Goal: Task Accomplishment & Management: Use online tool/utility

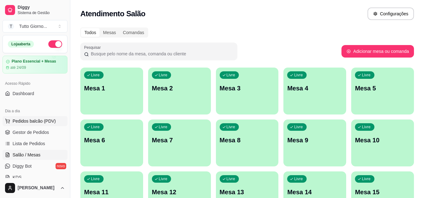
click at [35, 124] on span "Pedidos balcão (PDV)" at bounding box center [34, 121] width 43 height 6
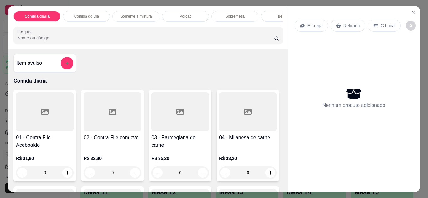
click at [315, 27] on div "Entrega" at bounding box center [312, 26] width 34 height 12
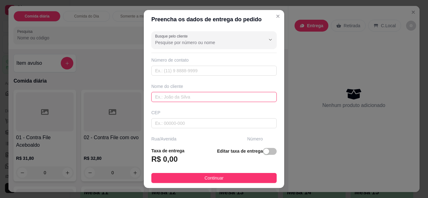
click at [200, 99] on input "text" at bounding box center [213, 97] width 125 height 10
type input "[PERSON_NAME]"
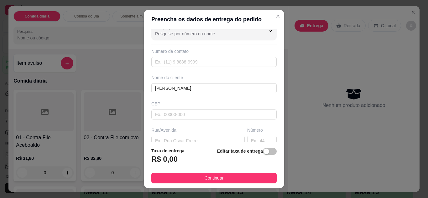
scroll to position [13, 0]
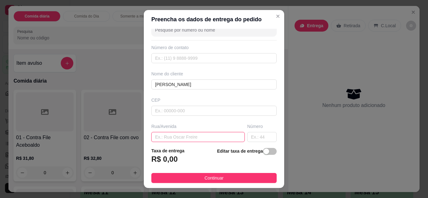
click at [177, 140] on input "text" at bounding box center [197, 137] width 93 height 10
type input "DAS PAINEIRAS"
click at [252, 134] on input "text" at bounding box center [261, 137] width 29 height 10
type input "362"
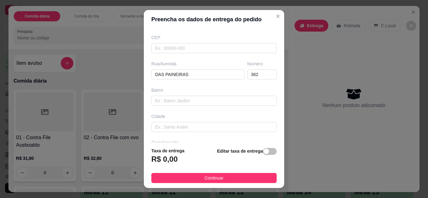
scroll to position [88, 0]
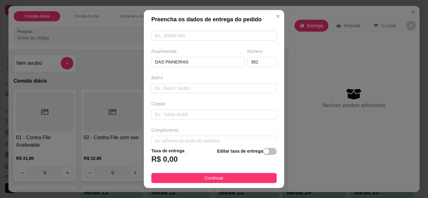
click at [272, 138] on div "Busque pelo cliente Número de contato Nome do cliente [PERSON_NAME] Rua/[STREET…" at bounding box center [214, 86] width 140 height 114
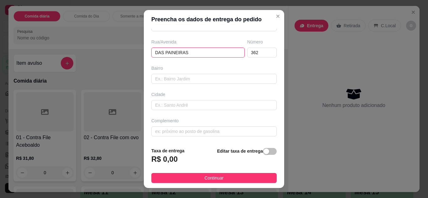
click at [203, 53] on input "DAS PAINEIRAS" at bounding box center [197, 53] width 93 height 10
type input "DAS PAINEIRAS APTO 11"
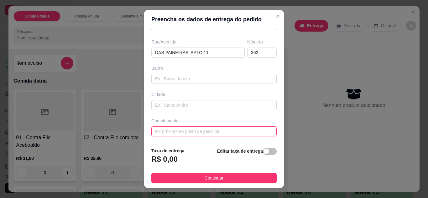
click at [255, 131] on input "text" at bounding box center [213, 132] width 125 height 10
type input "P"
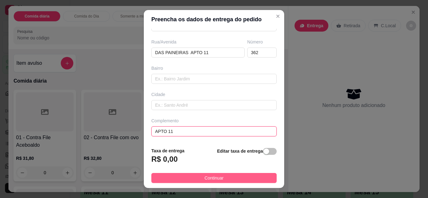
type input "APTO 11"
click at [253, 177] on button "Continuar" at bounding box center [213, 178] width 125 height 10
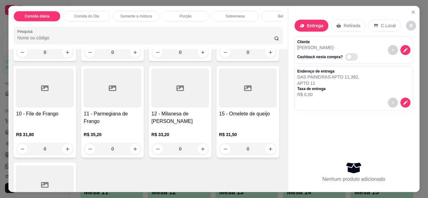
scroll to position [121, 0]
click at [74, 151] on div "0" at bounding box center [45, 148] width 58 height 13
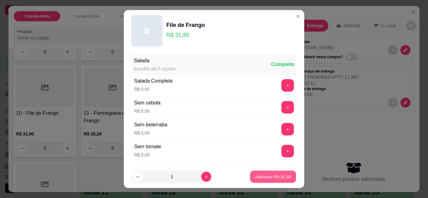
click at [277, 178] on p "Adicionar R$ 31,80" at bounding box center [273, 177] width 36 height 6
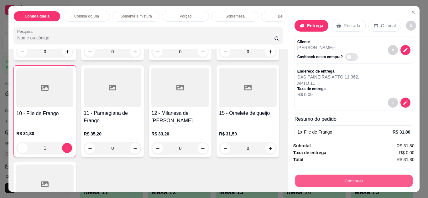
click at [365, 179] on button "Continuar" at bounding box center [354, 181] width 118 height 12
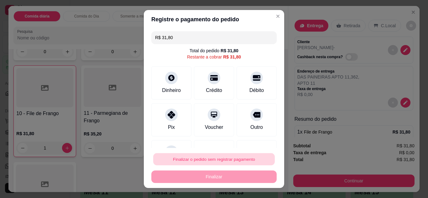
click at [239, 164] on button "Finalizar o pedido sem registrar pagamento" at bounding box center [214, 160] width 122 height 12
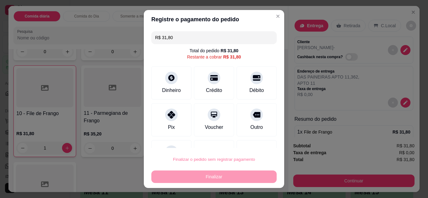
click at [252, 144] on button "Confirmar" at bounding box center [250, 141] width 22 height 9
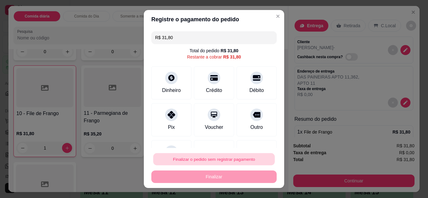
click at [227, 161] on button "Finalizar o pedido sem registrar pagamento" at bounding box center [214, 160] width 122 height 12
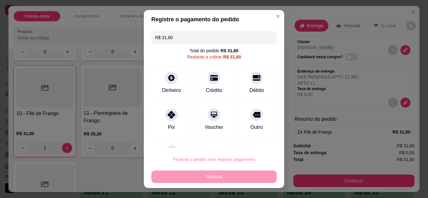
click at [243, 141] on button "Confirmar" at bounding box center [250, 141] width 22 height 9
type input "0"
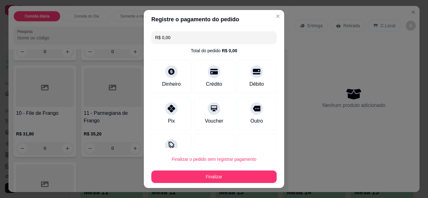
type input "R$ 0,00"
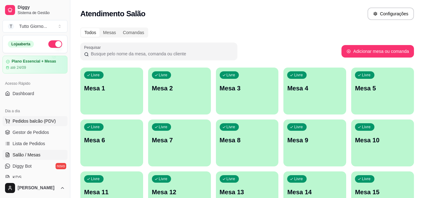
click at [37, 123] on span "Pedidos balcão (PDV)" at bounding box center [34, 121] width 43 height 6
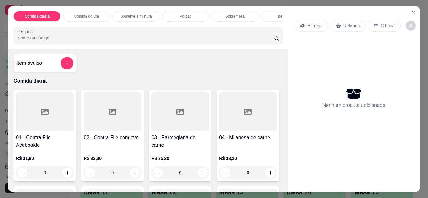
click at [309, 25] on p "Entrega" at bounding box center [315, 26] width 15 height 6
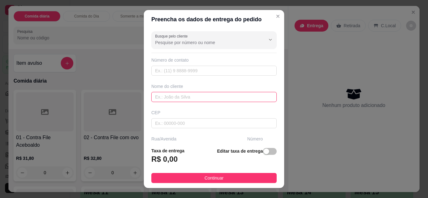
click at [181, 100] on input "text" at bounding box center [213, 97] width 125 height 10
type input "REINALDO ELETRICA"
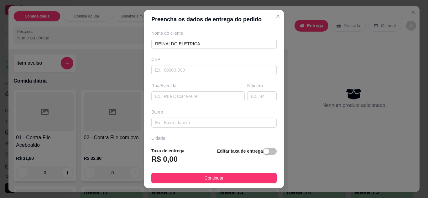
scroll to position [63, 0]
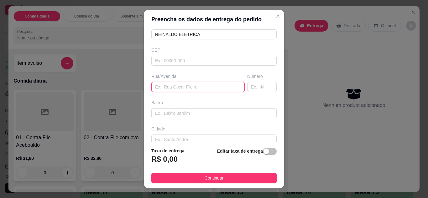
click at [192, 86] on input "text" at bounding box center [197, 87] width 93 height 10
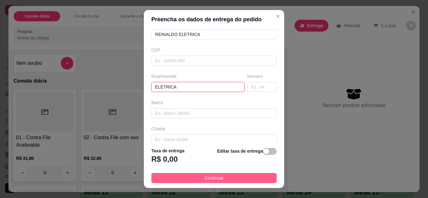
type input "ELETRICA"
click at [221, 177] on button "Continuar" at bounding box center [213, 178] width 125 height 10
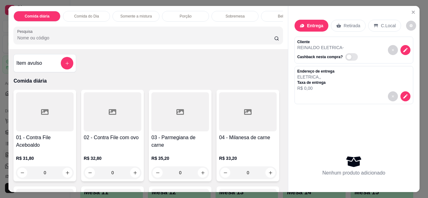
click at [288, 172] on div "Entrega Retirada C.Local Cliente REINALDO ELETRICA - Cashback nesta compra? End…" at bounding box center [354, 99] width 132 height 187
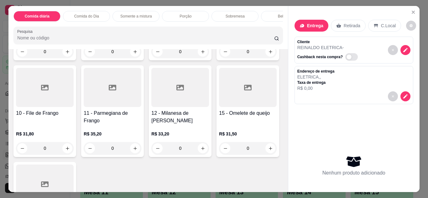
scroll to position [243, 0]
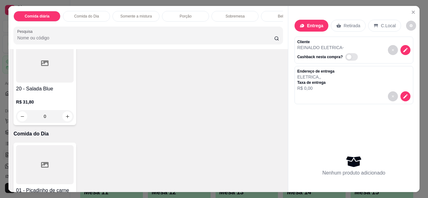
click at [74, 120] on div "0" at bounding box center [45, 116] width 58 height 13
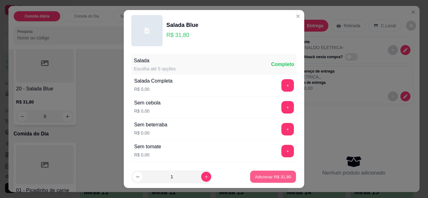
click at [264, 174] on button "Adicionar R$ 31,80" at bounding box center [273, 177] width 46 height 12
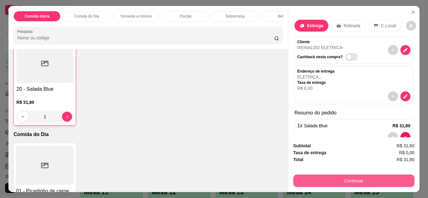
click at [346, 183] on button "Continuar" at bounding box center [353, 181] width 121 height 13
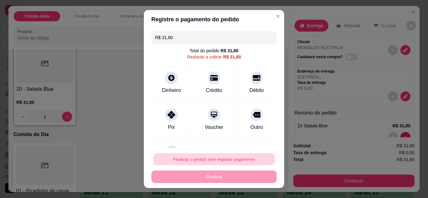
click at [251, 158] on button "Finalizar o pedido sem registrar pagamento" at bounding box center [214, 160] width 122 height 12
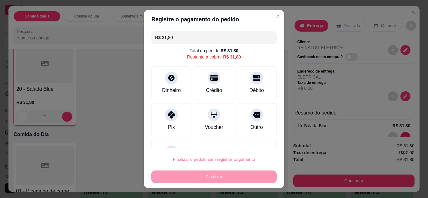
click at [250, 137] on button "Confirmar" at bounding box center [250, 141] width 22 height 9
type input "0"
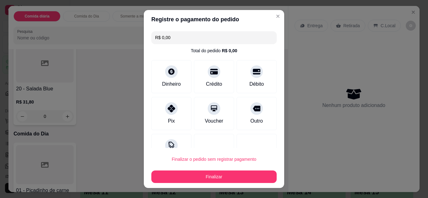
type input "R$ 0,00"
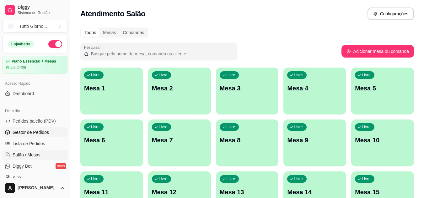
click at [43, 131] on span "Gestor de Pedidos" at bounding box center [31, 132] width 36 height 6
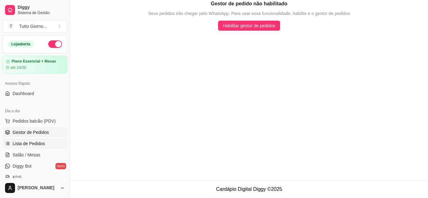
click at [47, 145] on link "Lista de Pedidos" at bounding box center [35, 144] width 65 height 10
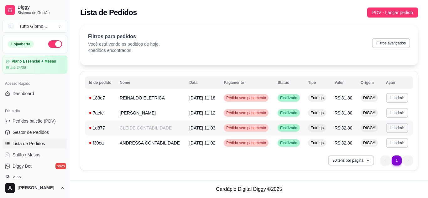
click at [259, 131] on div "Pedido sem pagamento" at bounding box center [246, 128] width 45 height 8
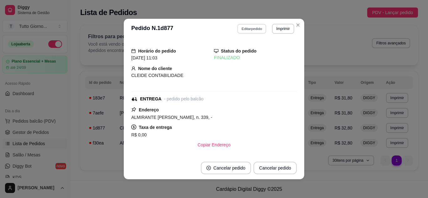
click at [253, 27] on button "Editar pedido" at bounding box center [252, 29] width 29 height 10
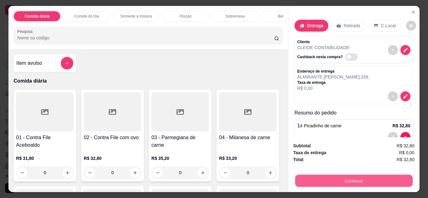
click at [363, 176] on button "Continuar" at bounding box center [354, 181] width 118 height 12
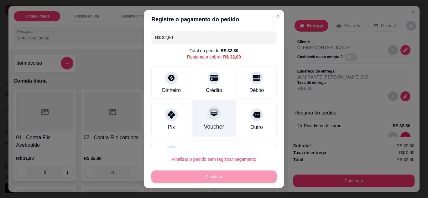
click at [211, 114] on icon at bounding box center [214, 113] width 7 height 7
type input "R$ 0,00"
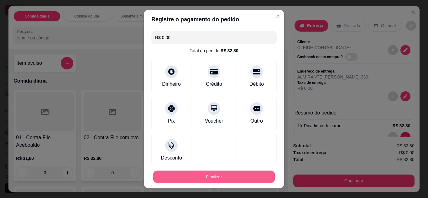
click at [237, 177] on button "Finalizar" at bounding box center [214, 177] width 122 height 12
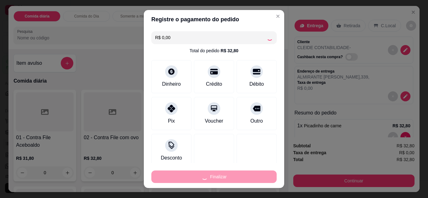
type input "0"
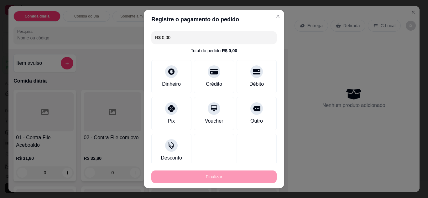
type input "-R$ 32,80"
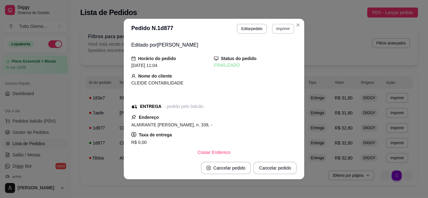
click at [282, 30] on button "Imprimir" at bounding box center [283, 29] width 22 height 10
click at [296, 23] on icon "Close" at bounding box center [298, 25] width 5 height 5
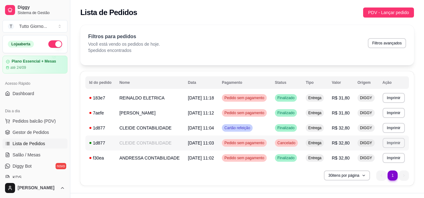
click at [393, 145] on button "Imprimir" at bounding box center [393, 143] width 22 height 10
click at [390, 127] on button "Imprimir" at bounding box center [394, 128] width 22 height 10
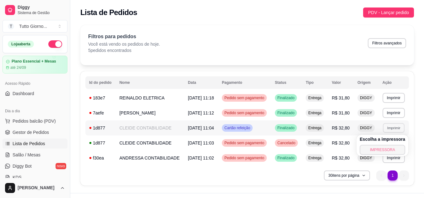
click at [380, 152] on button "IMPRESSORA" at bounding box center [381, 150] width 45 height 10
click at [264, 159] on span "Pedido sem pagamento" at bounding box center [244, 158] width 42 height 5
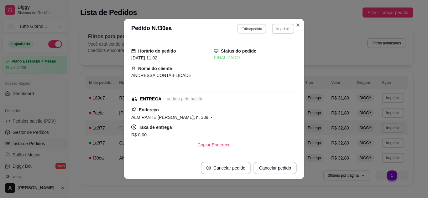
click at [253, 28] on button "Editar pedido" at bounding box center [252, 29] width 29 height 10
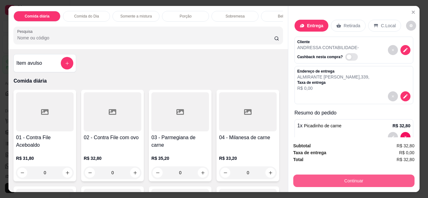
click at [345, 182] on button "Continuar" at bounding box center [353, 181] width 121 height 13
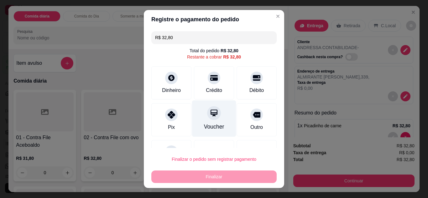
click at [211, 119] on div at bounding box center [214, 113] width 14 height 14
type input "R$ 0,00"
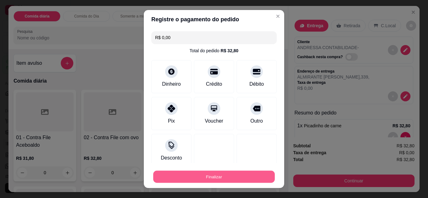
click at [217, 183] on button "Finalizar" at bounding box center [214, 177] width 122 height 12
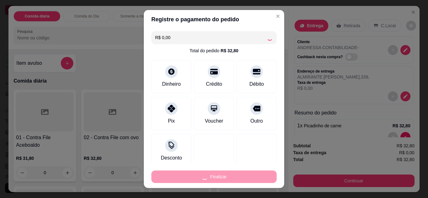
type input "0"
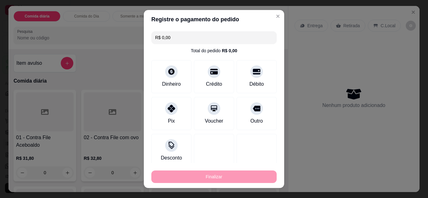
type input "-R$ 32,80"
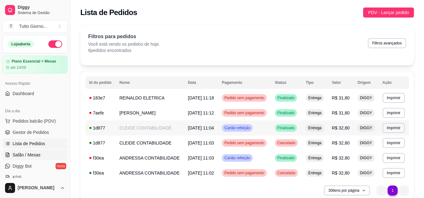
click at [32, 155] on span "Salão / Mesas" at bounding box center [27, 155] width 28 height 6
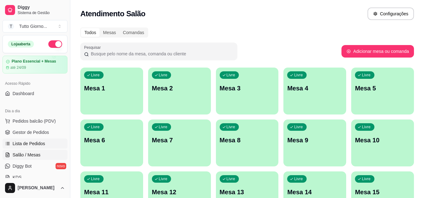
click at [34, 145] on span "Lista de Pedidos" at bounding box center [29, 144] width 33 height 6
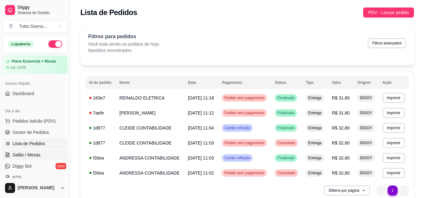
click at [15, 158] on span "Salão / Mesas" at bounding box center [27, 155] width 28 height 6
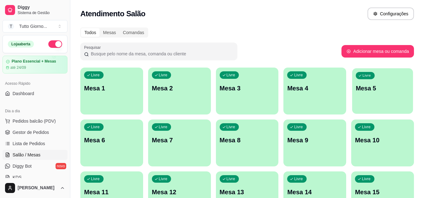
click at [373, 89] on p "Mesa 5" at bounding box center [383, 88] width 54 height 8
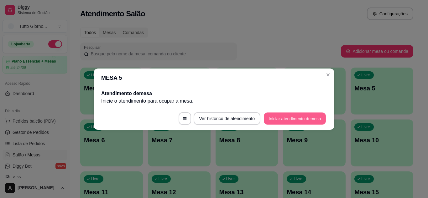
click at [304, 116] on button "Iniciar atendimento de mesa" at bounding box center [295, 119] width 62 height 12
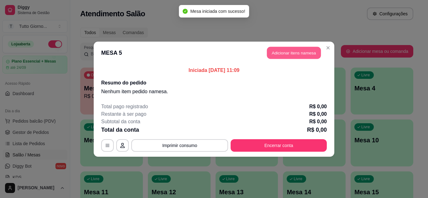
click at [307, 55] on button "Adicionar itens na mesa" at bounding box center [294, 53] width 54 height 12
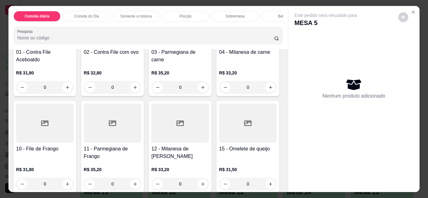
scroll to position [88, 0]
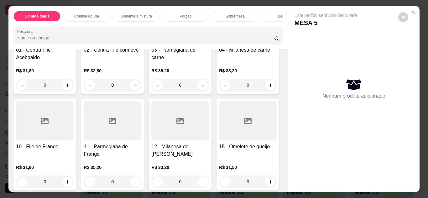
click at [219, 92] on div "R$ 33,20 0" at bounding box center [248, 80] width 58 height 24
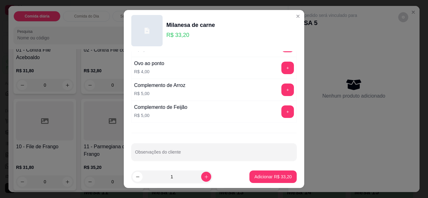
scroll to position [305, 0]
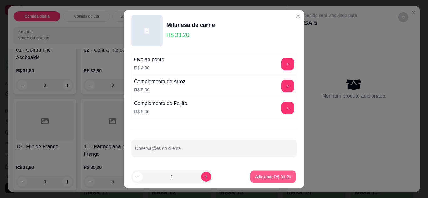
click at [272, 175] on p "Adicionar R$ 33,20" at bounding box center [273, 177] width 36 height 6
type input "1"
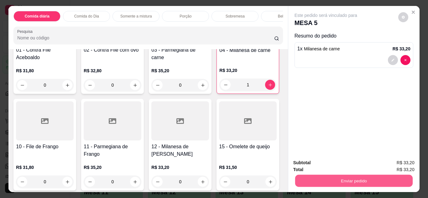
click at [338, 180] on button "Enviar pedido" at bounding box center [354, 181] width 118 height 12
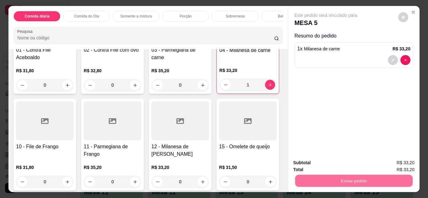
click at [335, 165] on button "Não registrar e enviar pedido" at bounding box center [333, 164] width 63 height 12
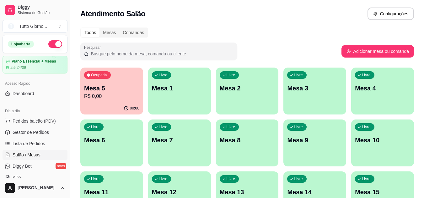
click at [336, 29] on div "Todos Mesas Comandas" at bounding box center [246, 33] width 333 height 10
click at [193, 37] on div "Todos Mesas Comandas" at bounding box center [246, 33] width 333 height 10
click at [44, 118] on span "Pedidos balcão (PDV)" at bounding box center [34, 121] width 43 height 6
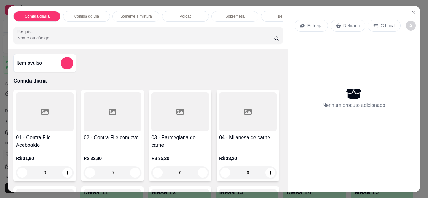
click at [314, 24] on p "Entrega" at bounding box center [315, 26] width 15 height 6
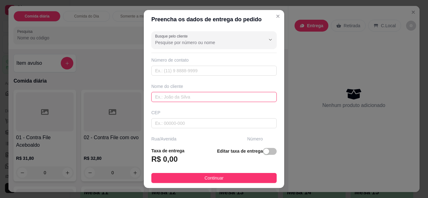
click at [189, 97] on input "text" at bounding box center [213, 97] width 125 height 10
type input "[PERSON_NAME]"
click at [184, 139] on div "Rua/Avenida" at bounding box center [197, 139] width 93 height 6
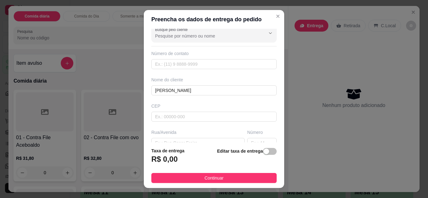
scroll to position [13, 0]
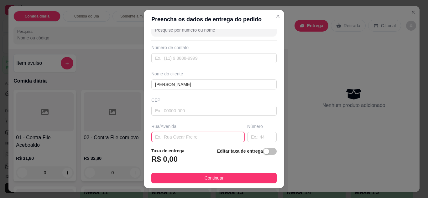
click at [167, 140] on input "text" at bounding box center [197, 137] width 93 height 10
type input "R. [GEOGRAPHIC_DATA]"
click at [251, 136] on input "text" at bounding box center [261, 137] width 29 height 10
type input "13"
click at [217, 138] on input "R. [GEOGRAPHIC_DATA]" at bounding box center [197, 137] width 93 height 10
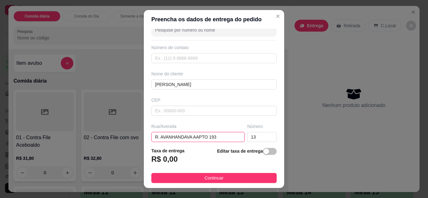
click at [216, 138] on input "R. AVANHANDAVA AAPTO 193" at bounding box center [197, 137] width 93 height 10
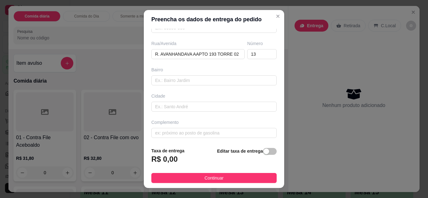
scroll to position [97, 0]
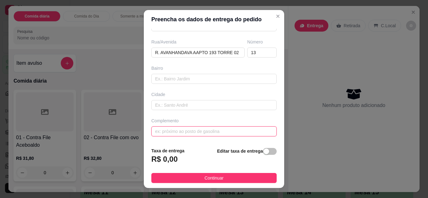
click at [198, 129] on input "text" at bounding box center [213, 132] width 125 height 10
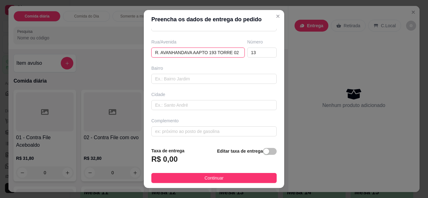
click at [193, 52] on input "R. AVANHANDAVA AAPTO 193 TORRE 02" at bounding box center [197, 53] width 93 height 10
type input "R. [GEOGRAPHIC_DATA] APTO 193 TORRE 02"
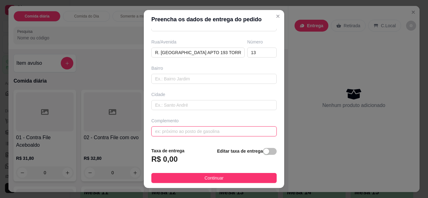
click at [184, 133] on input "text" at bounding box center [213, 132] width 125 height 10
type input "A"
type input "N"
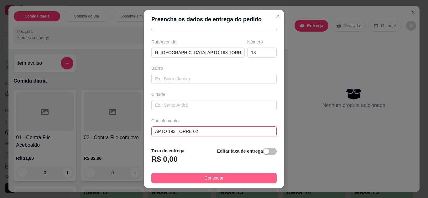
type input "APTO 193 TORRE 02"
click at [205, 177] on span "Continuar" at bounding box center [214, 178] width 19 height 7
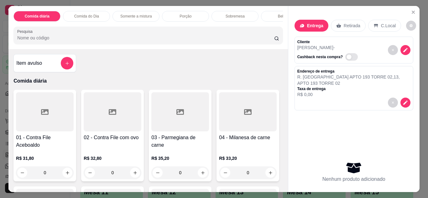
click at [84, 18] on div "Comida do Dia" at bounding box center [86, 16] width 47 height 11
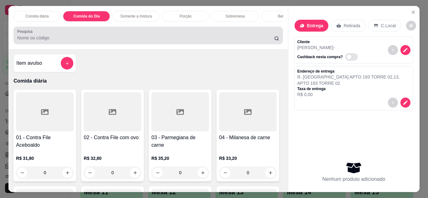
scroll to position [17, 0]
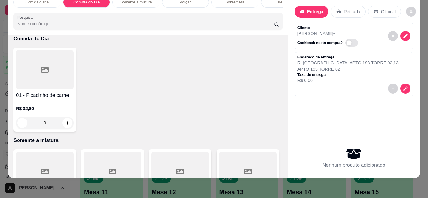
click at [62, 124] on div "0" at bounding box center [45, 123] width 58 height 13
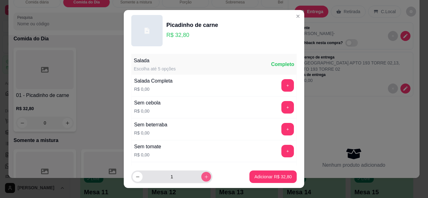
click at [204, 179] on icon "increase-product-quantity" at bounding box center [206, 177] width 5 height 5
type input "3"
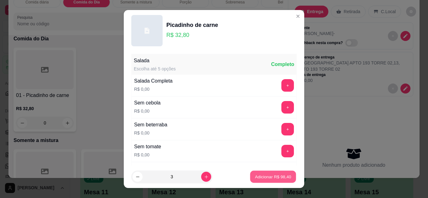
click at [269, 177] on p "Adicionar R$ 98,40" at bounding box center [273, 177] width 36 height 6
type input "3"
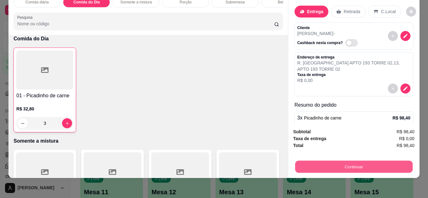
click at [352, 162] on button "Continuar" at bounding box center [354, 167] width 118 height 12
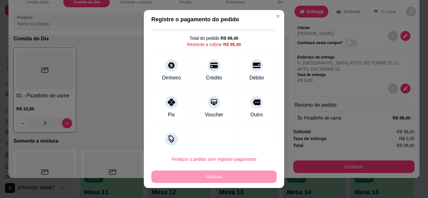
scroll to position [25, 0]
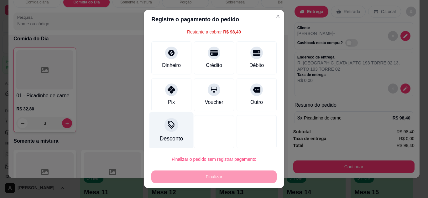
click at [168, 135] on div "Desconto" at bounding box center [171, 139] width 23 height 8
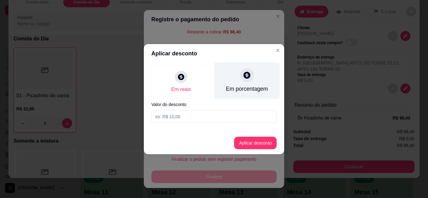
click at [246, 77] on icon at bounding box center [247, 75] width 7 height 7
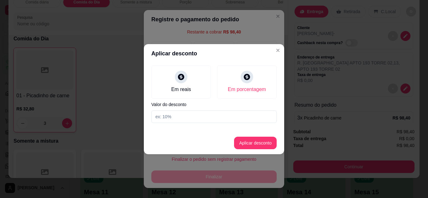
click at [179, 120] on input at bounding box center [213, 117] width 125 height 13
type input "25"
click at [260, 142] on button "Aplicar desconto" at bounding box center [255, 143] width 41 height 12
type input "R$ 73,80"
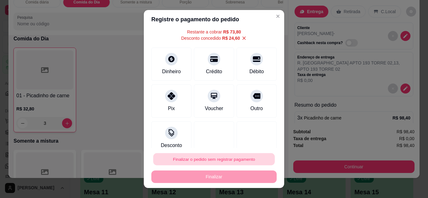
click at [242, 164] on button "Finalizar o pedido sem registrar pagamento" at bounding box center [214, 160] width 122 height 12
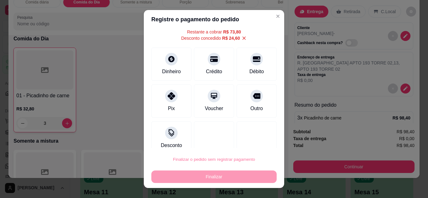
click at [244, 140] on button "Confirmar" at bounding box center [250, 141] width 22 height 9
type input "0"
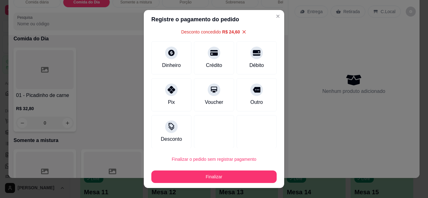
type input "-R$ 24,60"
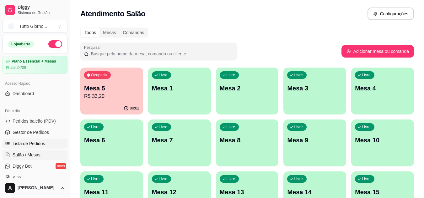
click at [34, 144] on span "Lista de Pedidos" at bounding box center [29, 144] width 33 height 6
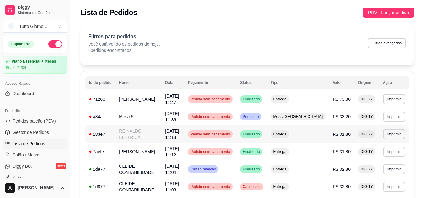
click at [231, 135] on span "Pedido sem pagamento" at bounding box center [210, 134] width 42 height 5
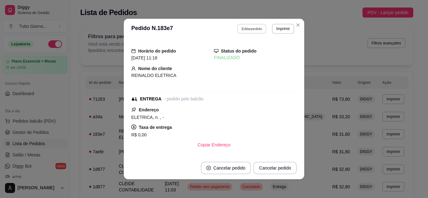
click at [257, 28] on button "Editar pedido" at bounding box center [252, 29] width 29 height 10
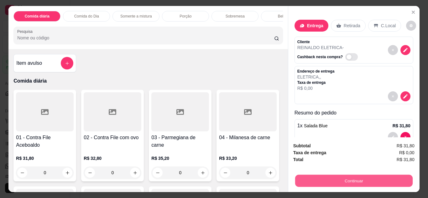
click at [345, 184] on button "Continuar" at bounding box center [354, 181] width 118 height 12
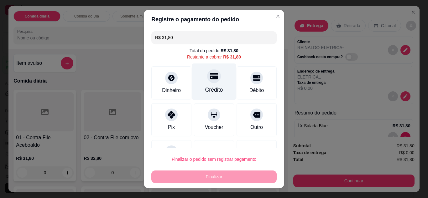
click at [204, 84] on div "Crédito" at bounding box center [214, 81] width 44 height 37
type input "R$ 0,00"
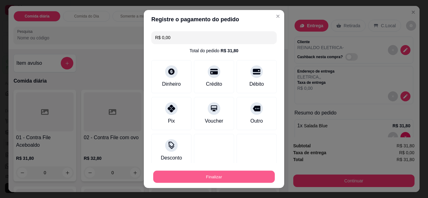
click at [222, 178] on button "Finalizar" at bounding box center [214, 177] width 122 height 12
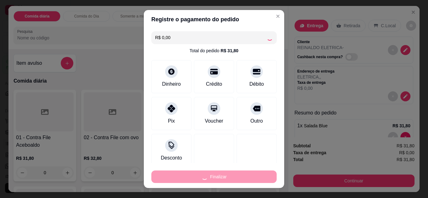
type input "0"
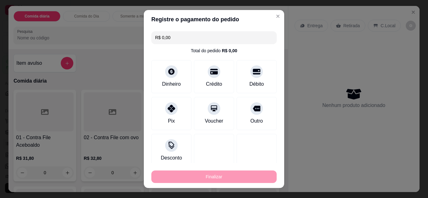
type input "-R$ 31,80"
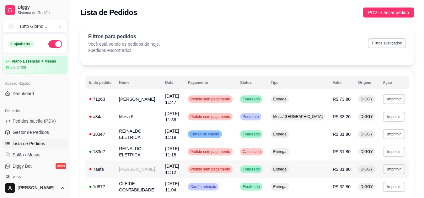
click at [231, 172] on span "Pedido sem pagamento" at bounding box center [210, 169] width 42 height 5
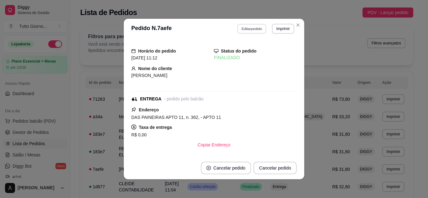
click at [245, 29] on button "Editar pedido" at bounding box center [252, 29] width 29 height 10
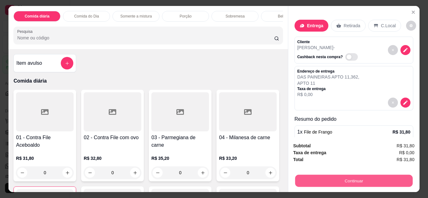
click at [339, 184] on button "Continuar" at bounding box center [354, 181] width 118 height 12
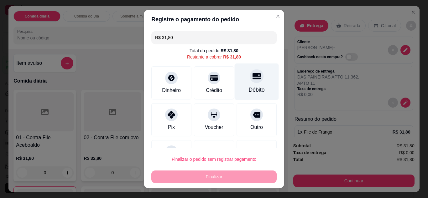
click at [249, 87] on div "Débito" at bounding box center [257, 90] width 16 height 8
type input "R$ 0,00"
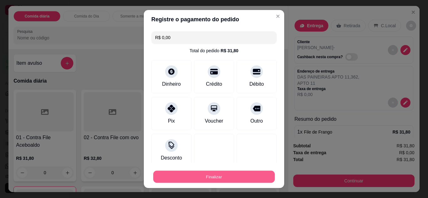
click at [216, 181] on button "Finalizar" at bounding box center [214, 177] width 122 height 12
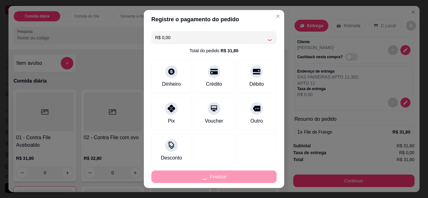
type input "0"
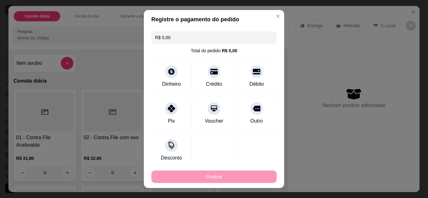
type input "-R$ 31,80"
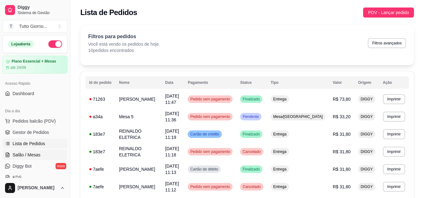
click at [36, 156] on span "Salão / Mesas" at bounding box center [27, 155] width 28 height 6
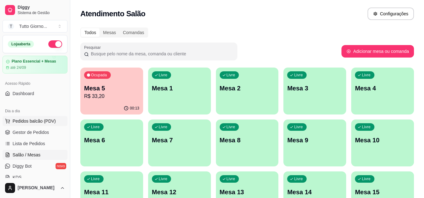
click at [40, 121] on span "Pedidos balcão (PDV)" at bounding box center [34, 121] width 43 height 6
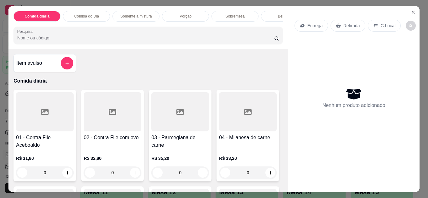
click at [345, 25] on p "Retirada" at bounding box center [352, 26] width 17 height 6
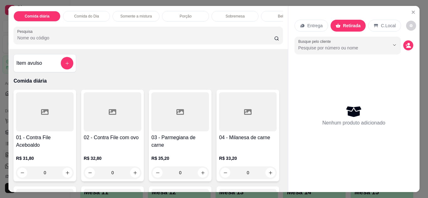
click at [196, 176] on div "0" at bounding box center [180, 173] width 58 height 13
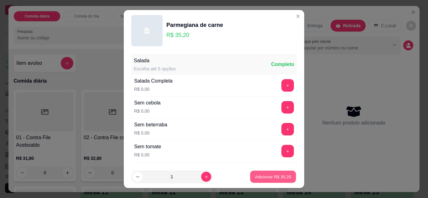
click at [268, 177] on p "Adicionar R$ 35,20" at bounding box center [273, 177] width 36 height 6
type input "1"
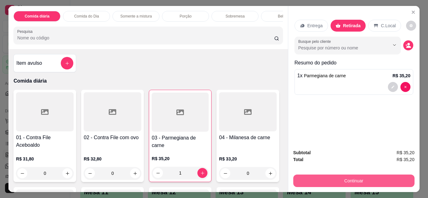
click at [359, 180] on button "Continuar" at bounding box center [353, 181] width 121 height 13
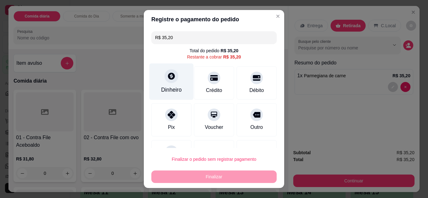
click at [164, 83] on div "Dinheiro" at bounding box center [172, 81] width 44 height 37
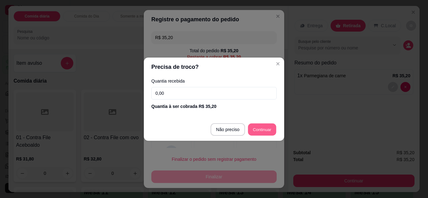
type input "R$ 0,00"
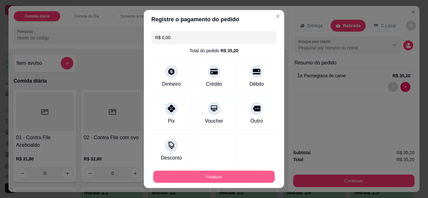
click at [240, 177] on button "Finalizar" at bounding box center [214, 177] width 122 height 12
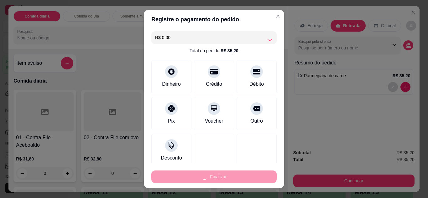
type input "0"
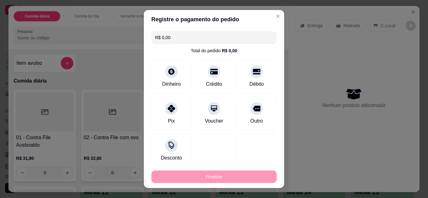
type input "-R$ 35,20"
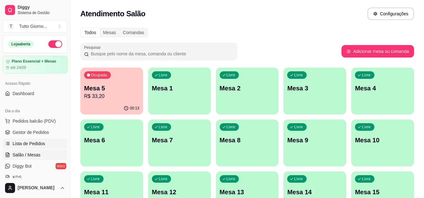
click at [30, 146] on span "Lista de Pedidos" at bounding box center [29, 144] width 33 height 6
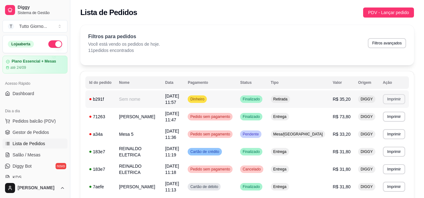
click at [400, 96] on button "Imprimir" at bounding box center [394, 99] width 22 height 10
click at [389, 119] on button "IMPRESSORA" at bounding box center [383, 121] width 44 height 10
click at [36, 153] on span "Salão / Mesas" at bounding box center [27, 155] width 28 height 6
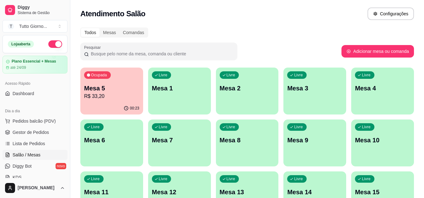
click at [113, 159] on div "button" at bounding box center [111, 163] width 63 height 8
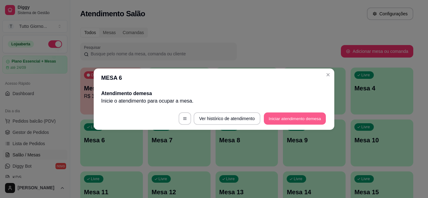
click at [309, 119] on button "Iniciar atendimento de mesa" at bounding box center [295, 119] width 62 height 12
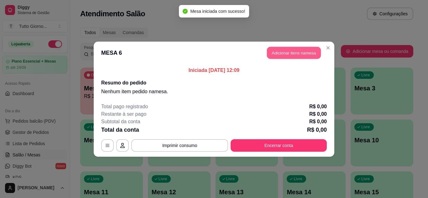
click at [308, 51] on button "Adicionar itens na mesa" at bounding box center [294, 53] width 54 height 12
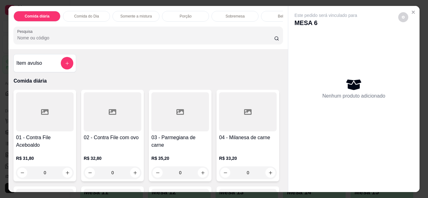
click at [200, 174] on div "0" at bounding box center [180, 173] width 58 height 13
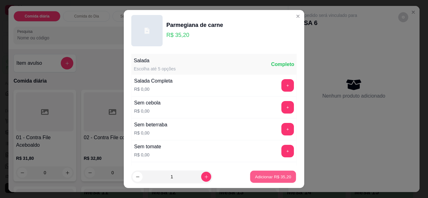
click at [272, 180] on p "Adicionar R$ 35,20" at bounding box center [273, 177] width 36 height 6
type input "1"
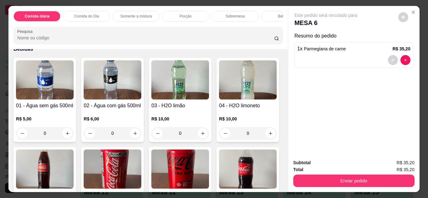
scroll to position [953, 0]
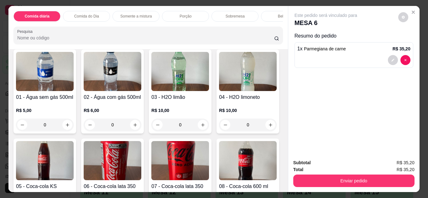
click at [74, 156] on img at bounding box center [45, 160] width 58 height 39
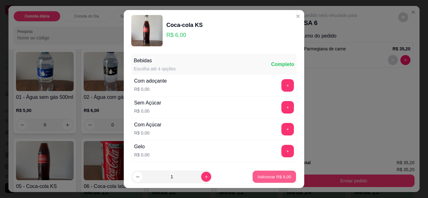
click at [276, 173] on button "Adicionar R$ 6,00" at bounding box center [275, 177] width 44 height 12
type input "1"
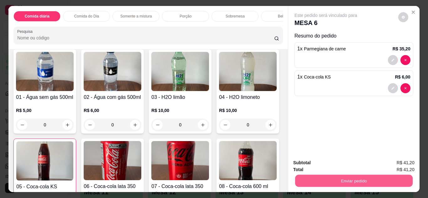
click at [338, 180] on button "Enviar pedido" at bounding box center [354, 181] width 118 height 12
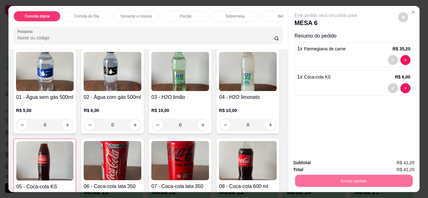
click at [349, 164] on button "Não registrar e enviar pedido" at bounding box center [333, 164] width 63 height 12
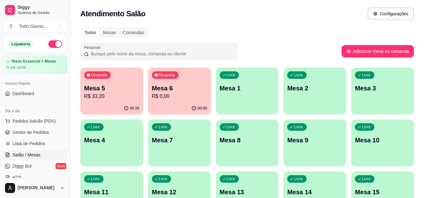
drag, startPoint x: 275, startPoint y: 36, endPoint x: 244, endPoint y: 36, distance: 31.4
click at [244, 36] on div "Todos Mesas Comandas" at bounding box center [246, 33] width 333 height 10
click at [173, 106] on div "00:00" at bounding box center [179, 108] width 61 height 12
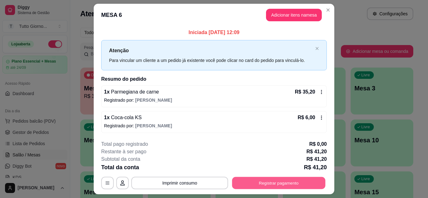
click at [272, 182] on button "Registrar pagamento" at bounding box center [278, 183] width 93 height 12
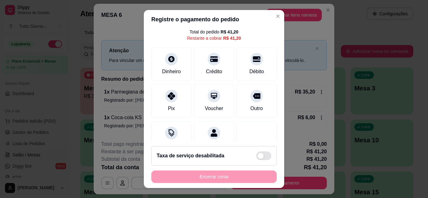
scroll to position [38, 0]
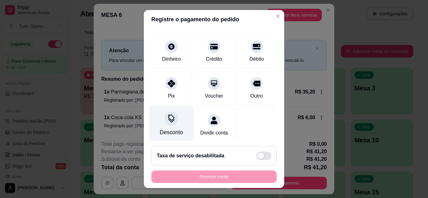
click at [173, 126] on div "Desconto" at bounding box center [172, 124] width 44 height 37
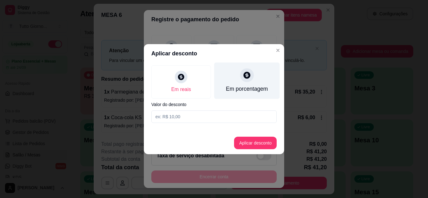
click at [253, 93] on div "Em porcentagem" at bounding box center [247, 89] width 42 height 8
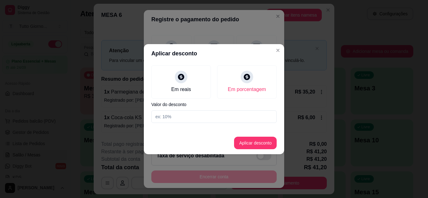
click at [201, 120] on input at bounding box center [213, 117] width 125 height 13
type input "10"
click at [255, 145] on button "Aplicar desconto" at bounding box center [255, 143] width 41 height 12
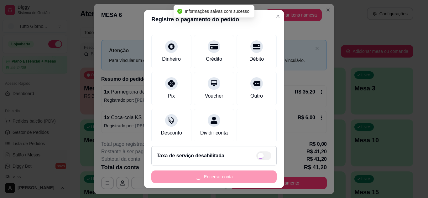
type input "R$ 37,08"
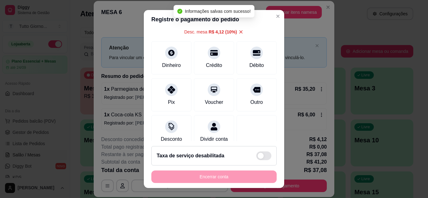
scroll to position [44, 0]
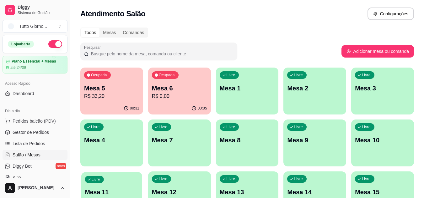
click at [115, 185] on div "Livre Mesa 11" at bounding box center [111, 191] width 61 height 38
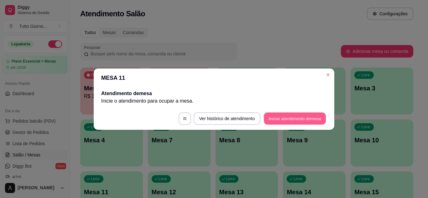
click at [295, 120] on button "Iniciar atendimento de mesa" at bounding box center [295, 119] width 62 height 12
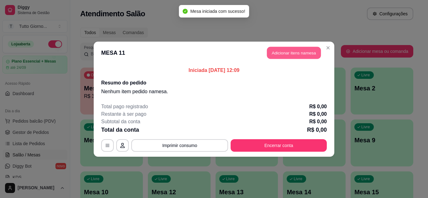
click at [300, 55] on button "Adicionar itens na mesa" at bounding box center [294, 53] width 54 height 12
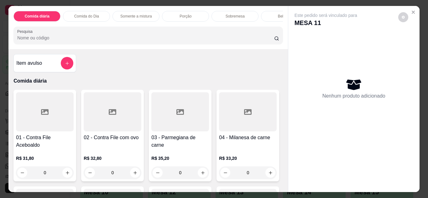
click at [133, 176] on div "0" at bounding box center [113, 173] width 58 height 13
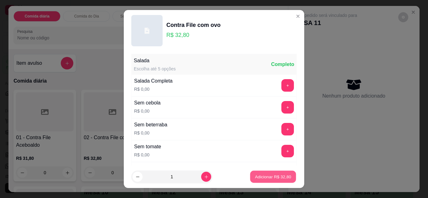
click at [264, 175] on p "Adicionar R$ 32,80" at bounding box center [273, 177] width 36 height 6
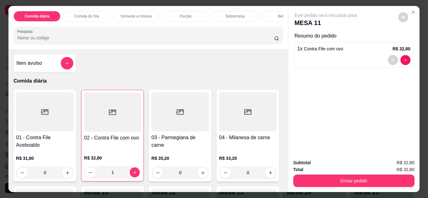
click at [130, 174] on div "1" at bounding box center [112, 172] width 57 height 13
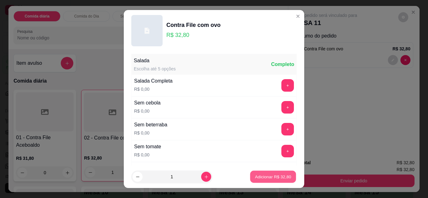
click at [263, 182] on button "Adicionar R$ 32,80" at bounding box center [273, 177] width 46 height 12
type input "2"
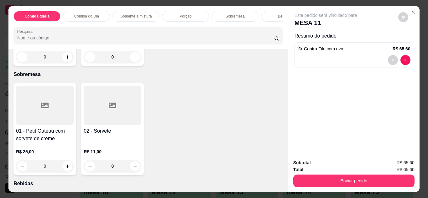
scroll to position [815, 0]
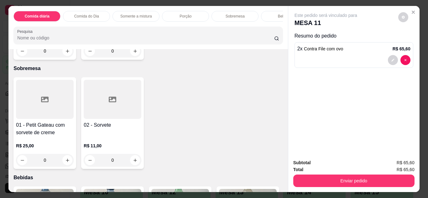
click at [270, 17] on div "Bebidas" at bounding box center [284, 16] width 47 height 11
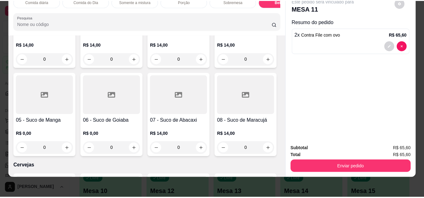
scroll to position [1396, 0]
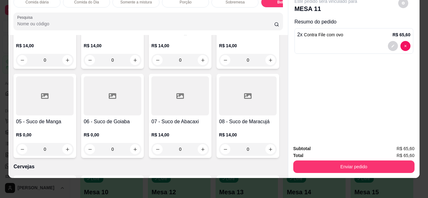
click at [131, 66] on div "0" at bounding box center [113, 60] width 58 height 13
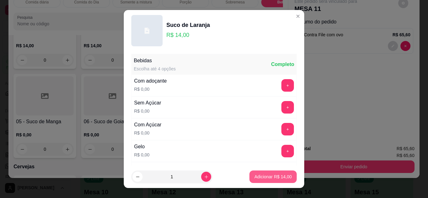
click at [267, 179] on p "Adicionar R$ 14,00" at bounding box center [273, 177] width 37 height 6
type input "1"
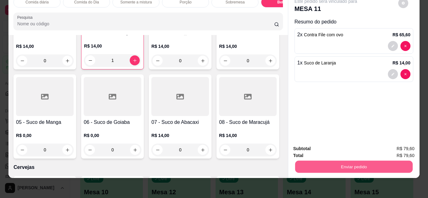
click at [334, 165] on button "Enviar pedido" at bounding box center [354, 167] width 118 height 12
click at [335, 150] on button "Não registrar e enviar pedido" at bounding box center [333, 147] width 63 height 12
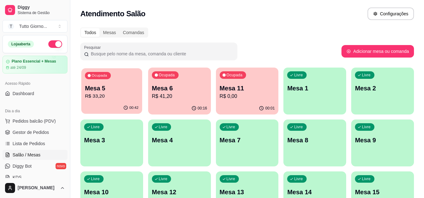
click at [112, 111] on div "00:42" at bounding box center [111, 108] width 61 height 12
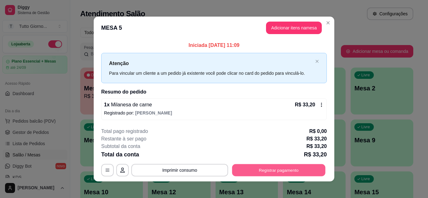
click at [292, 173] on button "Registrar pagamento" at bounding box center [278, 171] width 93 height 12
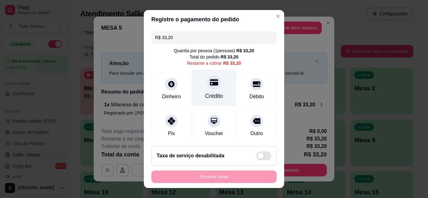
click at [208, 88] on div at bounding box center [214, 83] width 14 height 14
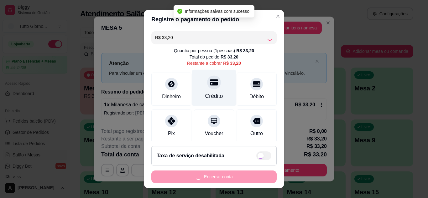
type input "R$ 0,00"
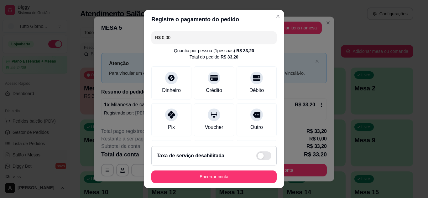
click at [210, 184] on footer "Taxa de serviço desabilitada Encerrar conta" at bounding box center [214, 164] width 140 height 47
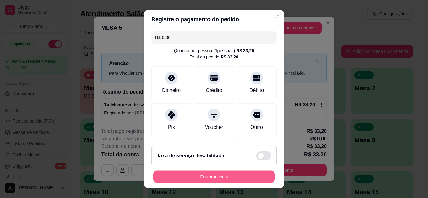
click at [183, 179] on button "Encerrar conta" at bounding box center [214, 177] width 122 height 12
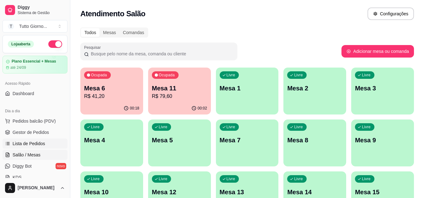
click at [27, 144] on span "Lista de Pedidos" at bounding box center [29, 144] width 33 height 6
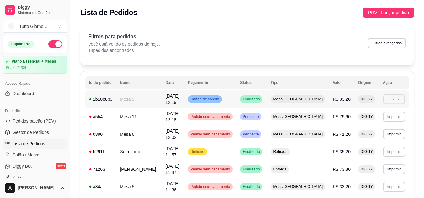
click at [392, 100] on button "Imprimir" at bounding box center [394, 99] width 22 height 10
click at [383, 123] on button "IMPRESSORA" at bounding box center [382, 121] width 45 height 10
click at [33, 154] on span "Salão / Mesas" at bounding box center [27, 155] width 28 height 6
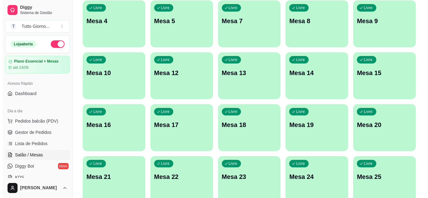
scroll to position [125, 0]
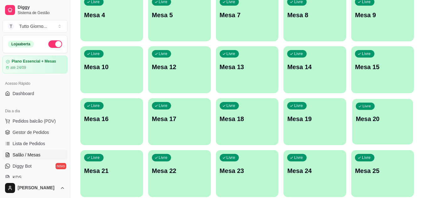
click at [381, 122] on p "Mesa 20" at bounding box center [383, 119] width 54 height 8
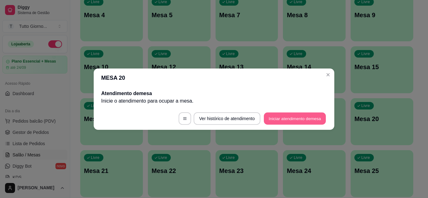
click at [296, 120] on button "Iniciar atendimento de mesa" at bounding box center [295, 119] width 62 height 12
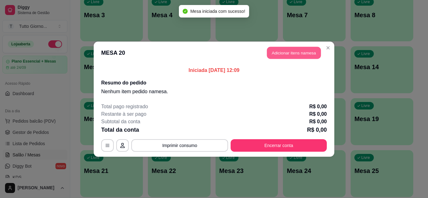
click at [293, 55] on button "Adicionar itens na mesa" at bounding box center [294, 53] width 54 height 12
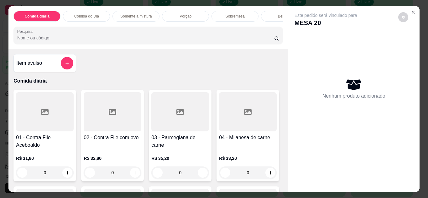
click at [84, 14] on p "Comida do Dia" at bounding box center [86, 16] width 25 height 5
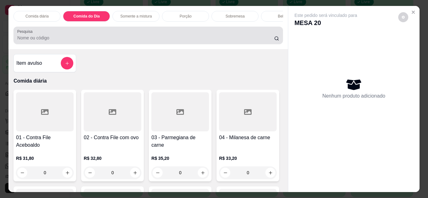
scroll to position [17, 0]
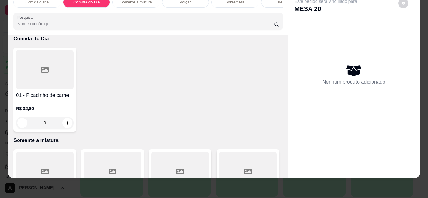
click at [62, 125] on div "0" at bounding box center [45, 123] width 58 height 13
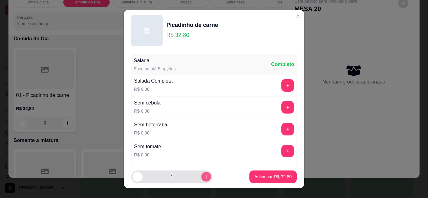
click at [201, 181] on button "increase-product-quantity" at bounding box center [206, 177] width 10 height 10
type input "2"
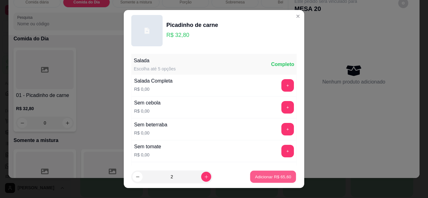
click at [272, 180] on button "Adicionar R$ 65,60" at bounding box center [273, 177] width 46 height 12
type input "2"
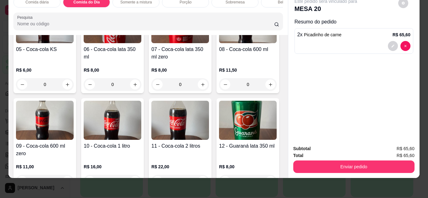
scroll to position [1089, 0]
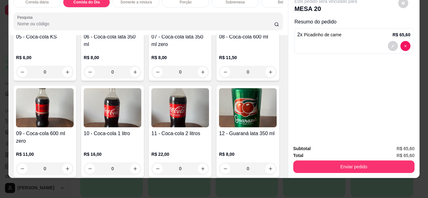
click at [74, 114] on img at bounding box center [45, 107] width 58 height 39
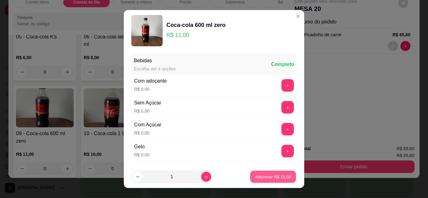
click at [258, 181] on button "Adicionar R$ 11,00" at bounding box center [273, 177] width 46 height 12
type input "1"
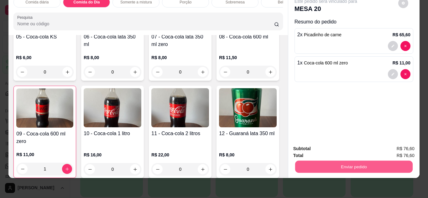
click at [361, 164] on button "Enviar pedido" at bounding box center [354, 167] width 118 height 12
click at [345, 144] on button "Não registrar e enviar pedido" at bounding box center [333, 147] width 63 height 12
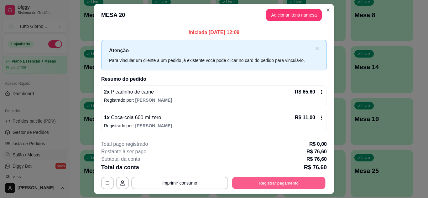
click at [273, 186] on button "Registrar pagamento" at bounding box center [278, 183] width 93 height 12
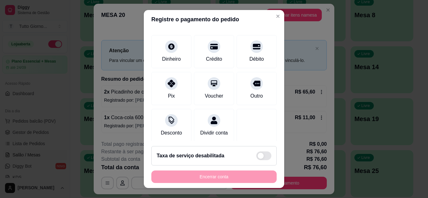
scroll to position [48, 0]
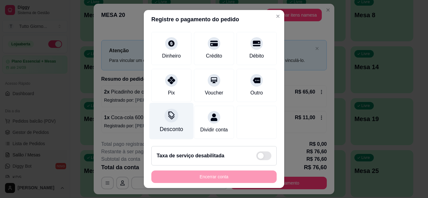
click at [164, 115] on div "Desconto" at bounding box center [172, 121] width 44 height 37
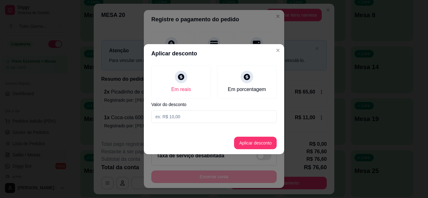
click at [178, 115] on input at bounding box center [213, 117] width 125 height 13
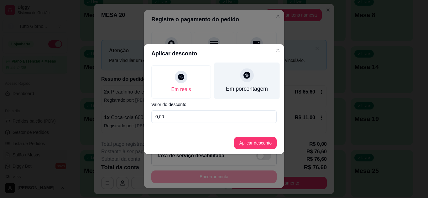
type input "0,00"
click at [249, 76] on icon at bounding box center [247, 75] width 7 height 7
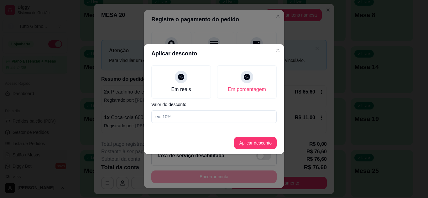
click at [178, 120] on input at bounding box center [213, 117] width 125 height 13
type input "10"
click at [261, 147] on button "Aplicar desconto" at bounding box center [255, 143] width 43 height 13
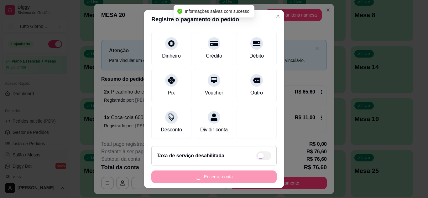
type input "R$ 68,94"
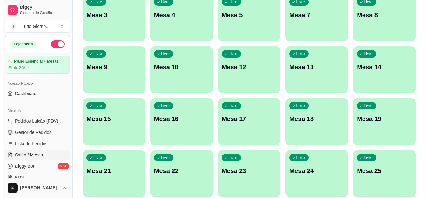
scroll to position [0, 0]
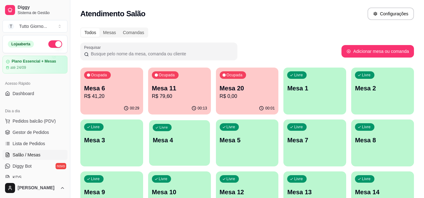
click at [169, 145] on p "Mesa 4" at bounding box center [179, 140] width 54 height 8
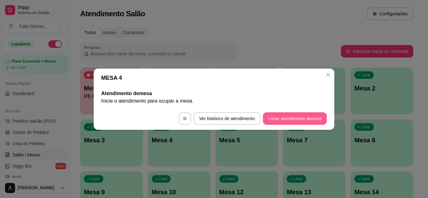
click at [303, 119] on button "Iniciar atendimento de mesa" at bounding box center [295, 119] width 64 height 13
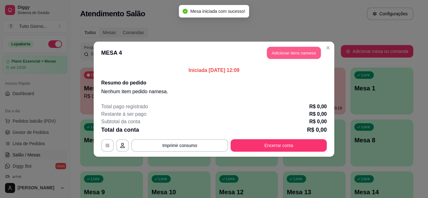
click at [297, 55] on button "Adicionar itens na mesa" at bounding box center [294, 53] width 54 height 12
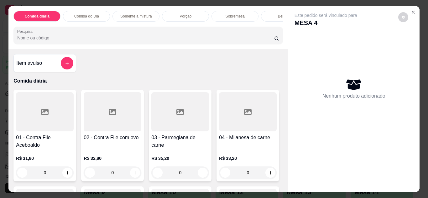
click at [200, 176] on div "0" at bounding box center [180, 173] width 58 height 13
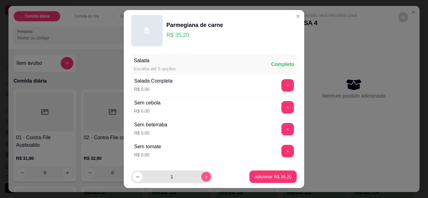
click at [204, 178] on icon "increase-product-quantity" at bounding box center [206, 177] width 5 height 5
type input "2"
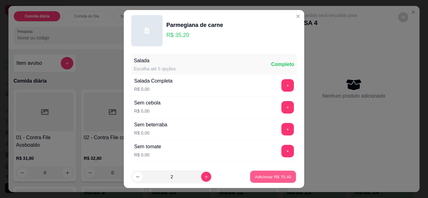
click at [267, 174] on button "Adicionar R$ 70,40" at bounding box center [273, 177] width 46 height 12
type input "2"
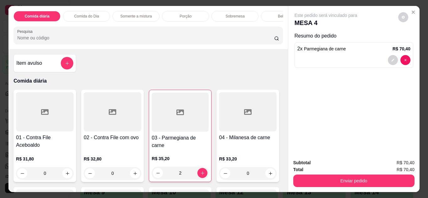
click at [267, 17] on div "Bebidas" at bounding box center [284, 16] width 47 height 11
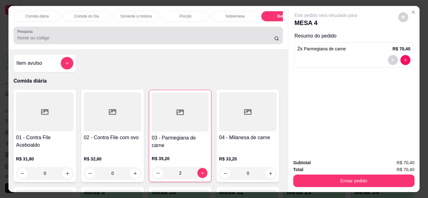
scroll to position [17, 0]
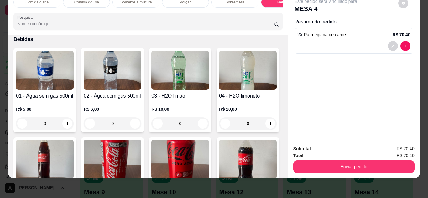
click at [116, 82] on img at bounding box center [113, 70] width 58 height 39
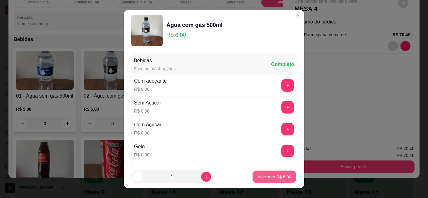
click at [262, 176] on p "Adicionar R$ 6,00" at bounding box center [274, 177] width 34 height 6
type input "1"
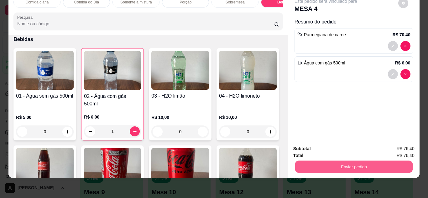
click at [376, 161] on button "Enviar pedido" at bounding box center [354, 167] width 118 height 12
click at [355, 145] on button "Não registrar e enviar pedido" at bounding box center [333, 147] width 63 height 12
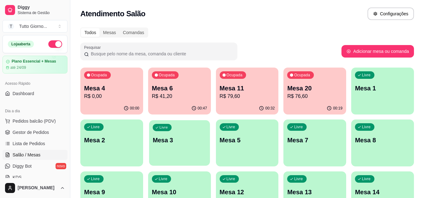
click at [164, 146] on div "Livre Mesa 3" at bounding box center [179, 139] width 61 height 38
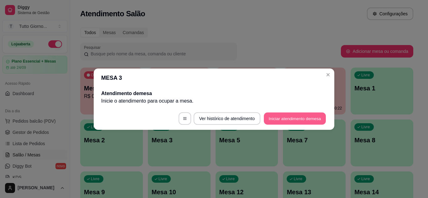
click at [310, 119] on button "Iniciar atendimento de mesa" at bounding box center [295, 119] width 62 height 12
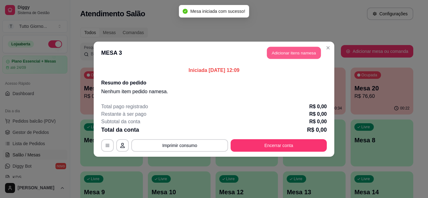
click at [299, 52] on button "Adicionar itens na mesa" at bounding box center [294, 53] width 54 height 12
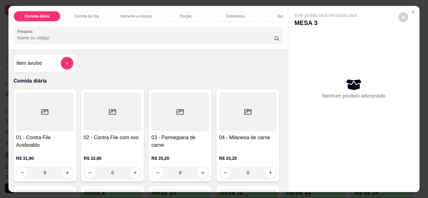
click at [66, 177] on div "0" at bounding box center [45, 173] width 58 height 13
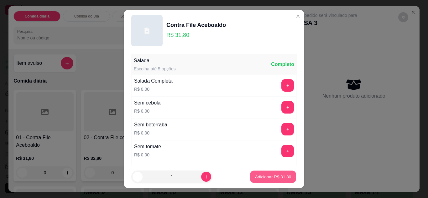
click at [273, 179] on p "Adicionar R$ 31,80" at bounding box center [273, 177] width 36 height 6
type input "1"
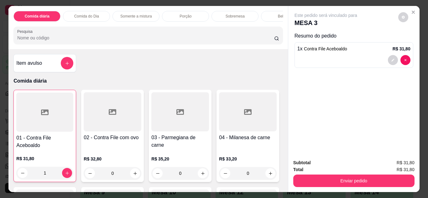
click at [92, 15] on p "Comida do Dia" at bounding box center [86, 16] width 25 height 5
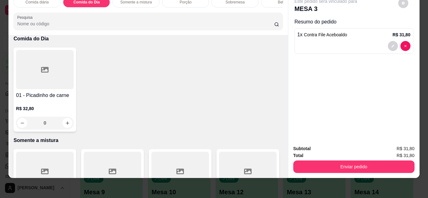
click at [64, 125] on div "0" at bounding box center [45, 123] width 58 height 13
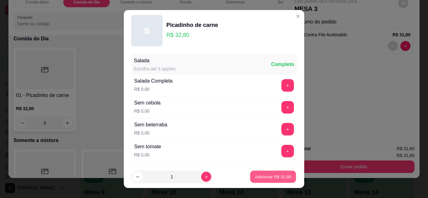
click at [269, 177] on p "Adicionar R$ 32,80" at bounding box center [273, 177] width 36 height 6
type input "1"
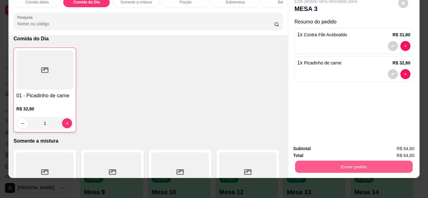
click at [350, 161] on button "Enviar pedido" at bounding box center [354, 167] width 118 height 12
click at [345, 147] on button "Não registrar e enviar pedido" at bounding box center [333, 147] width 63 height 12
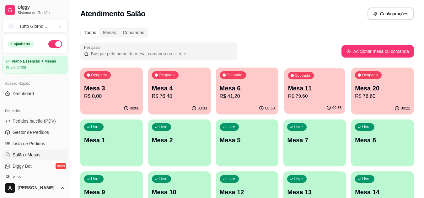
click at [296, 108] on div "00:35" at bounding box center [314, 108] width 61 height 12
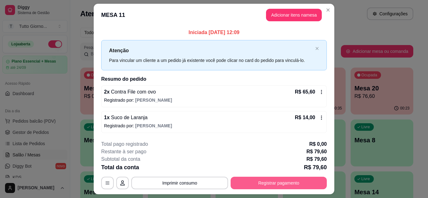
click at [279, 181] on button "Registrar pagamento" at bounding box center [279, 183] width 96 height 13
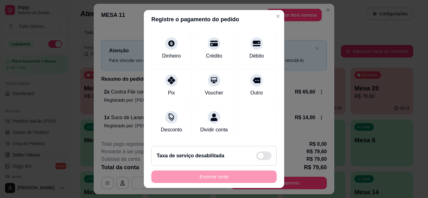
scroll to position [48, 0]
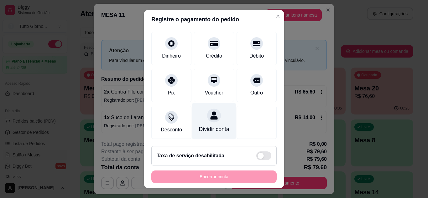
click at [210, 112] on icon at bounding box center [213, 116] width 7 height 8
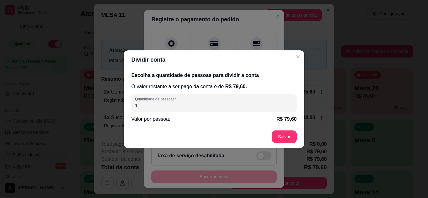
click at [176, 112] on div "Escolha a quantidade de pessoas para dividir a conta O valor restante a ser pag…" at bounding box center [214, 97] width 181 height 56
click at [145, 106] on input "1" at bounding box center [214, 106] width 158 height 6
type input "2"
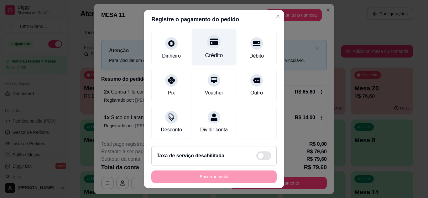
click at [211, 51] on div "Crédito" at bounding box center [214, 55] width 18 height 8
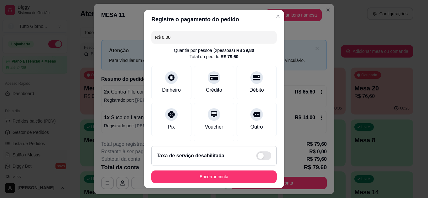
scroll to position [0, 0]
click at [172, 37] on input "R$ 0,00" at bounding box center [214, 37] width 118 height 13
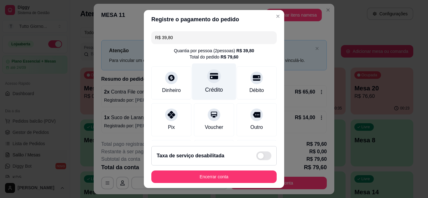
click at [211, 92] on div "Crédito" at bounding box center [214, 90] width 18 height 8
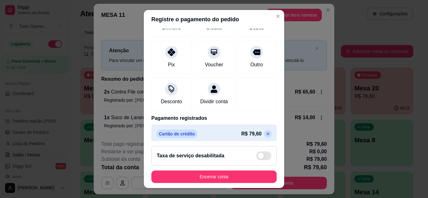
scroll to position [75, 0]
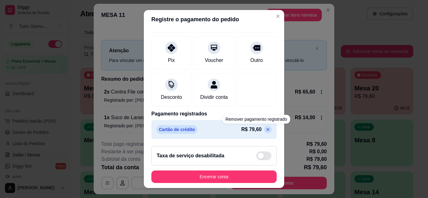
click at [267, 131] on icon at bounding box center [268, 129] width 3 height 3
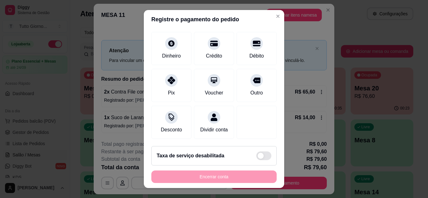
scroll to position [0, 0]
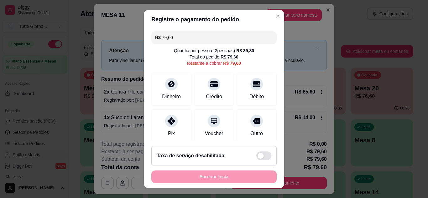
click at [200, 36] on input "R$ 79,60" at bounding box center [214, 37] width 118 height 13
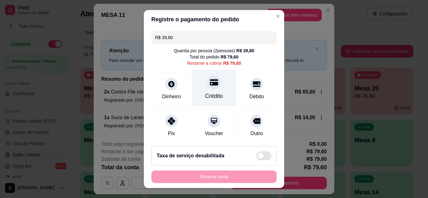
click at [207, 88] on div at bounding box center [214, 83] width 14 height 14
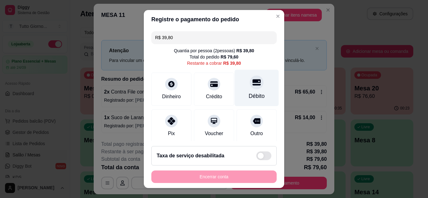
click at [248, 91] on div "Débito" at bounding box center [257, 88] width 44 height 37
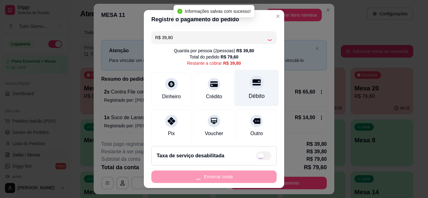
type input "R$ 0,00"
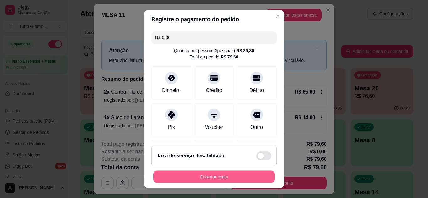
click at [240, 183] on button "Encerrar conta" at bounding box center [214, 177] width 122 height 12
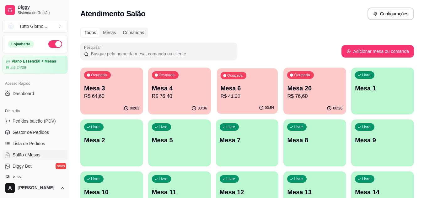
click at [237, 95] on p "R$ 41,20" at bounding box center [247, 96] width 54 height 7
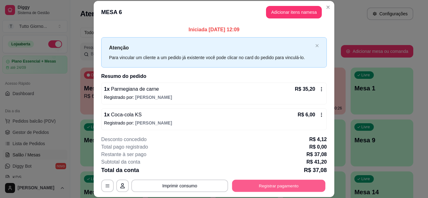
click at [300, 181] on button "Registrar pagamento" at bounding box center [278, 186] width 93 height 12
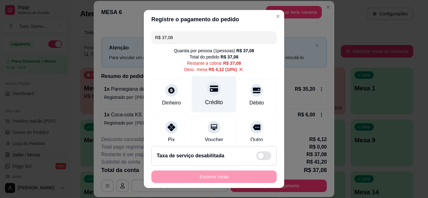
click at [206, 101] on div "Crédito" at bounding box center [214, 102] width 18 height 8
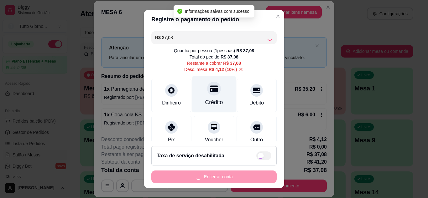
type input "R$ 0,00"
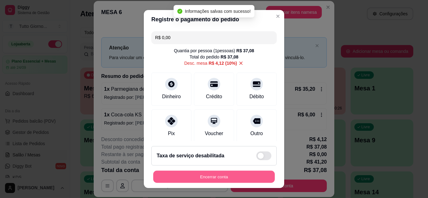
click at [226, 178] on button "Encerrar conta" at bounding box center [214, 177] width 122 height 12
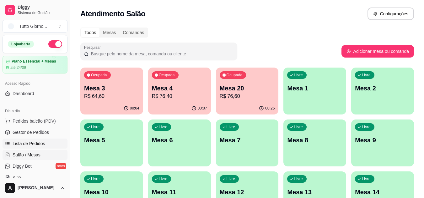
click at [34, 143] on span "Lista de Pedidos" at bounding box center [29, 144] width 33 height 6
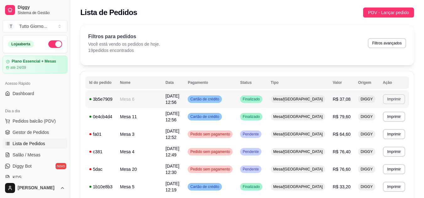
click at [394, 99] on button "Imprimir" at bounding box center [394, 99] width 22 height 10
click at [32, 155] on span "Salão / Mesas" at bounding box center [27, 155] width 28 height 6
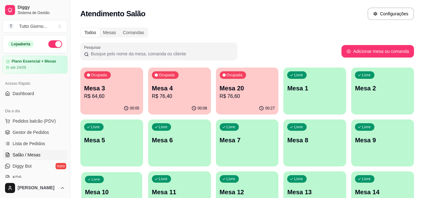
click at [111, 196] on p "Mesa 10" at bounding box center [112, 192] width 54 height 8
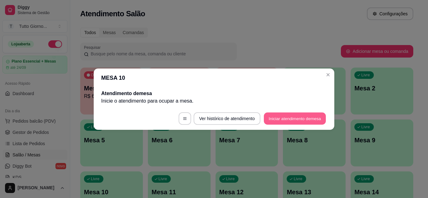
click at [299, 123] on button "Iniciar atendimento de mesa" at bounding box center [295, 119] width 62 height 12
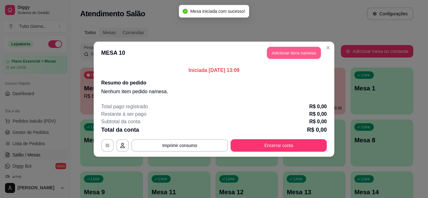
click at [306, 54] on button "Adicionar itens na mesa" at bounding box center [294, 53] width 54 height 12
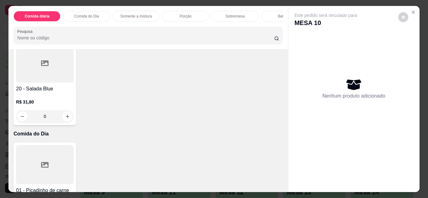
scroll to position [121, 0]
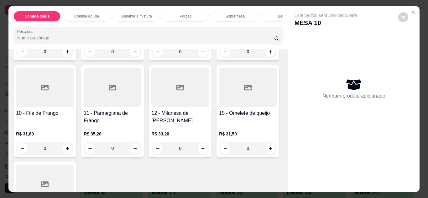
click at [74, 150] on div "0" at bounding box center [45, 148] width 58 height 13
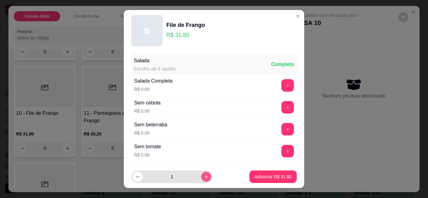
click at [201, 179] on button "increase-product-quantity" at bounding box center [206, 177] width 10 height 10
type input "2"
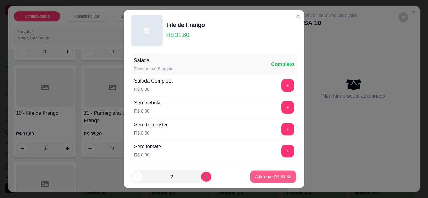
click at [267, 177] on p "Adicionar R$ 63,60" at bounding box center [273, 177] width 36 height 6
type input "2"
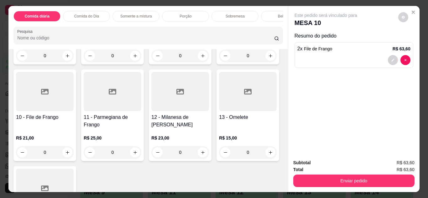
scroll to position [506, 0]
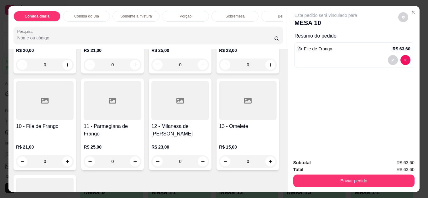
click at [74, 135] on div "10 - File de Frango" at bounding box center [45, 130] width 58 height 15
click at [49, 105] on icon at bounding box center [45, 101] width 8 height 8
click at [271, 17] on div "Bebidas" at bounding box center [284, 16] width 47 height 11
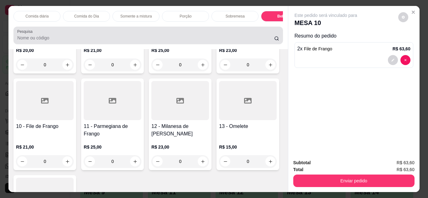
scroll to position [17, 0]
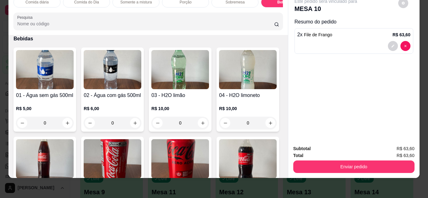
click at [141, 149] on img at bounding box center [113, 159] width 58 height 39
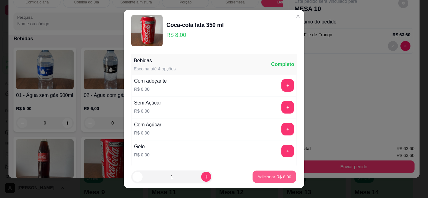
click at [259, 174] on p "Adicionar R$ 8,00" at bounding box center [274, 177] width 34 height 6
type input "1"
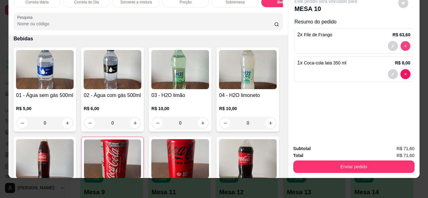
type input "0"
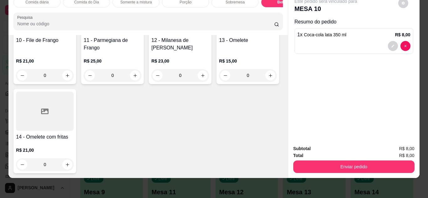
scroll to position [577, 0]
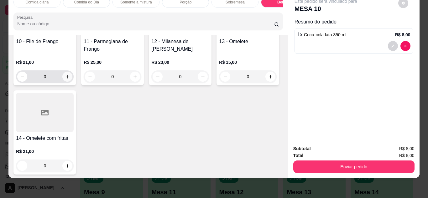
click at [70, 78] on icon "increase-product-quantity" at bounding box center [67, 77] width 5 height 5
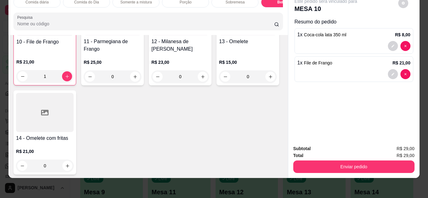
click at [73, 65] on p "R$ 21,00" at bounding box center [44, 62] width 57 height 6
type input "0"
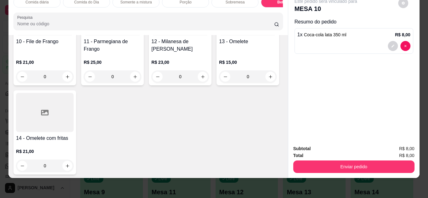
scroll to position [455, 0]
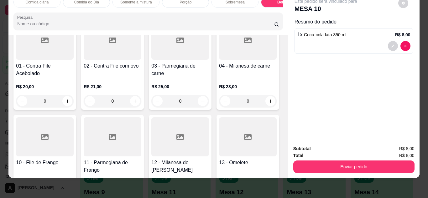
click at [74, 154] on div at bounding box center [45, 137] width 58 height 39
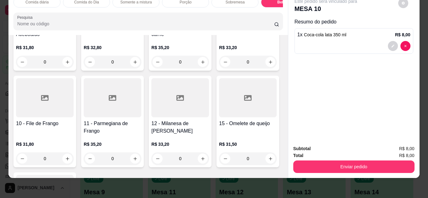
scroll to position [92, 0]
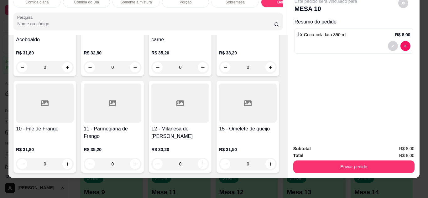
click at [74, 160] on div "0" at bounding box center [45, 164] width 58 height 13
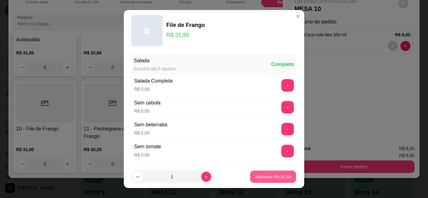
click at [257, 179] on p "Adicionar R$ 31,80" at bounding box center [273, 177] width 36 height 6
type input "1"
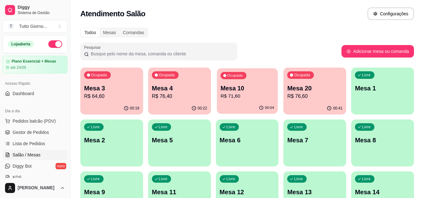
click at [251, 99] on p "R$ 71,60" at bounding box center [247, 96] width 54 height 7
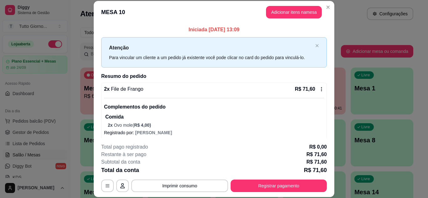
drag, startPoint x: 246, startPoint y: 131, endPoint x: 247, endPoint y: 125, distance: 5.4
click at [247, 125] on div "2 x File de Frango R$ 71,60 Complementos do pedido Comida 2 x Ovo mole ( R$ 4,0…" at bounding box center [214, 111] width 226 height 57
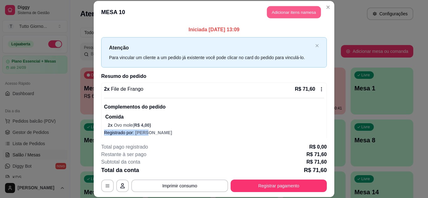
click at [279, 13] on button "Adicionar itens na mesa" at bounding box center [294, 12] width 54 height 12
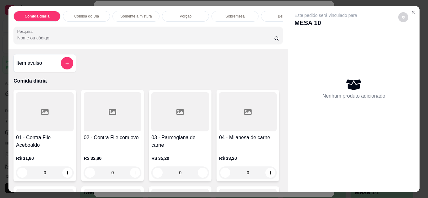
scroll to position [121, 0]
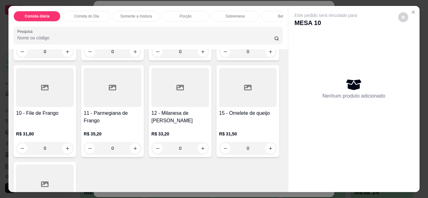
click at [74, 153] on div "0" at bounding box center [45, 148] width 58 height 13
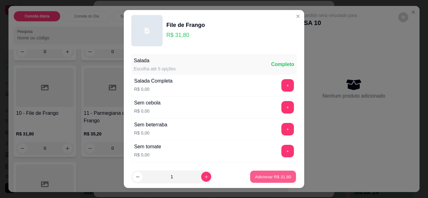
click at [270, 179] on p "Adicionar R$ 31,80" at bounding box center [273, 177] width 36 height 6
type input "1"
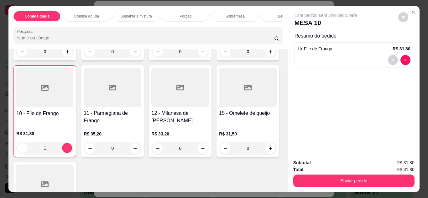
click at [270, 13] on div "Bebidas" at bounding box center [284, 16] width 47 height 11
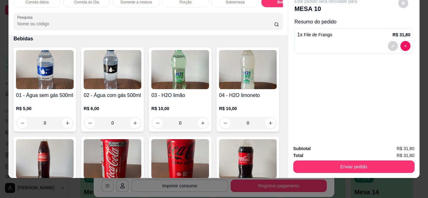
click at [141, 152] on img at bounding box center [113, 159] width 58 height 39
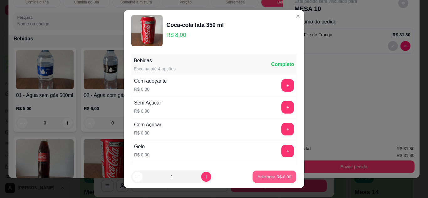
click at [260, 176] on p "Adicionar R$ 8,00" at bounding box center [274, 177] width 34 height 6
type input "1"
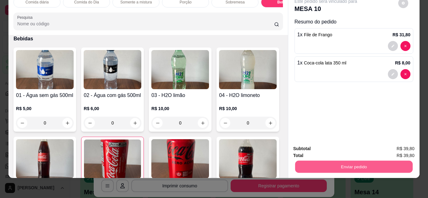
click at [346, 164] on button "Enviar pedido" at bounding box center [354, 167] width 118 height 12
click at [354, 149] on button "Não registrar e enviar pedido" at bounding box center [333, 147] width 65 height 12
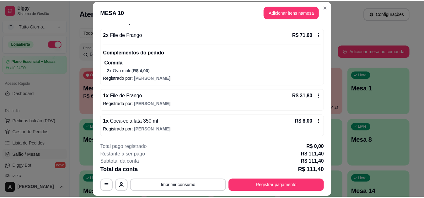
scroll to position [55, 0]
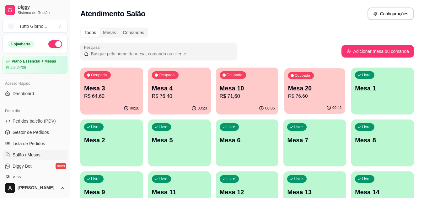
click at [320, 106] on div "00:42" at bounding box center [314, 108] width 61 height 12
click at [40, 146] on span "Lista de Pedidos" at bounding box center [29, 144] width 33 height 6
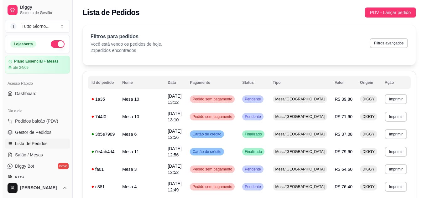
scroll to position [173, 0]
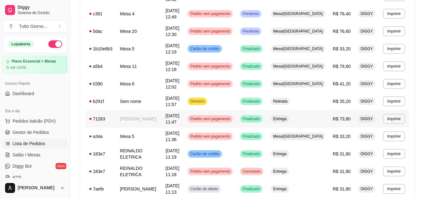
click at [231, 119] on span "Pedido sem pagamento" at bounding box center [210, 119] width 42 height 5
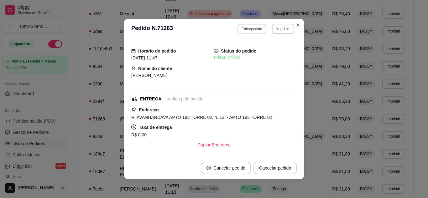
click at [250, 30] on button "Editar pedido" at bounding box center [252, 29] width 29 height 10
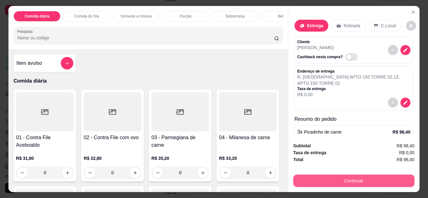
click at [351, 180] on button "Continuar" at bounding box center [353, 181] width 121 height 13
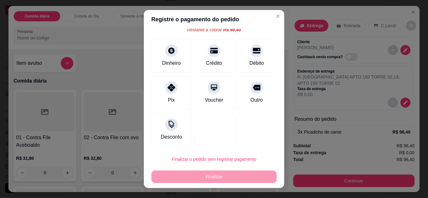
scroll to position [28, 0]
click at [166, 130] on div "Desconto" at bounding box center [172, 128] width 44 height 37
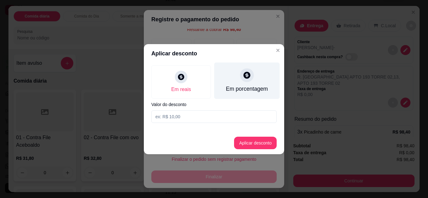
click at [244, 82] on div "Em porcentagem" at bounding box center [247, 80] width 66 height 37
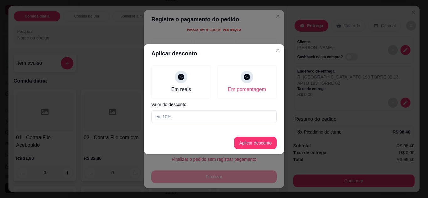
click at [210, 114] on input at bounding box center [213, 117] width 125 height 13
type input "25"
click at [262, 140] on button "Aplicar desconto" at bounding box center [255, 143] width 41 height 12
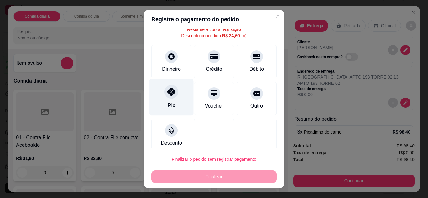
click at [171, 98] on div at bounding box center [172, 92] width 14 height 14
type input "R$ 0,00"
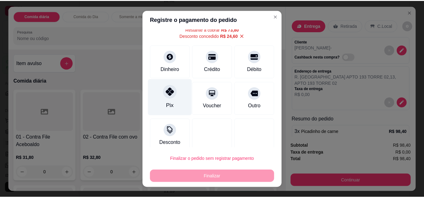
scroll to position [21, 0]
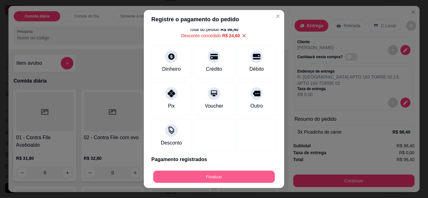
click at [218, 177] on button "Finalizar" at bounding box center [214, 177] width 122 height 12
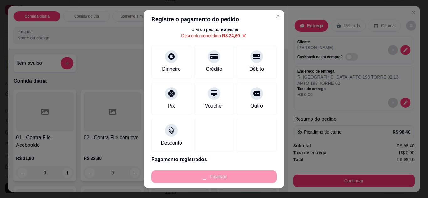
type input "0"
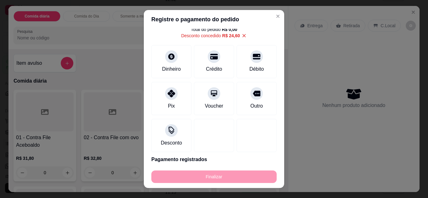
type input "-R$ 98,40"
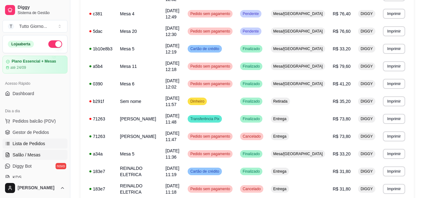
click at [33, 158] on span "Salão / Mesas" at bounding box center [27, 155] width 28 height 6
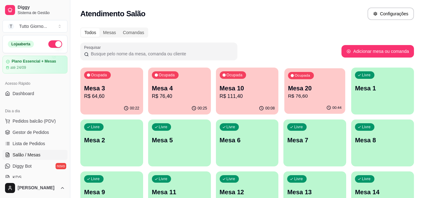
click at [325, 102] on button "Ocupada Mesa 20 R$ 76,60 00:44" at bounding box center [314, 91] width 61 height 46
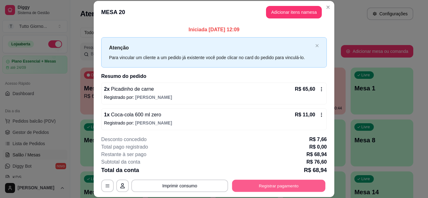
click at [275, 186] on button "Registrar pagamento" at bounding box center [278, 186] width 93 height 12
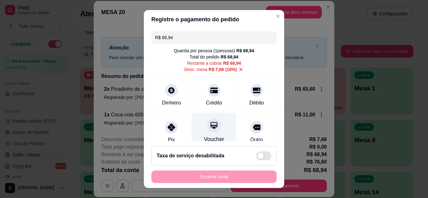
click at [213, 128] on div at bounding box center [214, 126] width 14 height 14
type input "R$ 0,00"
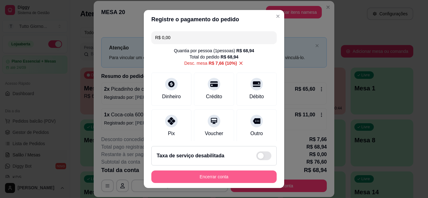
click at [234, 178] on button "Encerrar conta" at bounding box center [213, 177] width 125 height 13
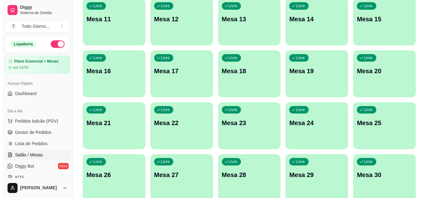
scroll to position [202, 0]
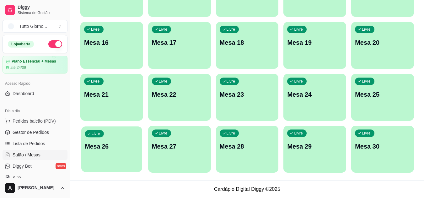
click at [138, 163] on div "Livre Mesa 26" at bounding box center [111, 146] width 61 height 38
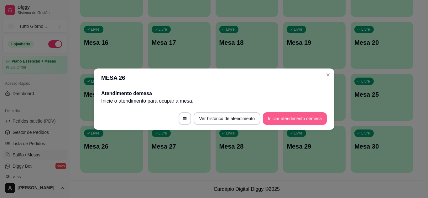
click at [324, 119] on div "MESA 26 Atendimento de mesa Inicie o atendimento para ocupar a mesa . Ver histó…" at bounding box center [214, 99] width 428 height 198
click at [313, 120] on button "Iniciar atendimento de mesa" at bounding box center [295, 119] width 62 height 12
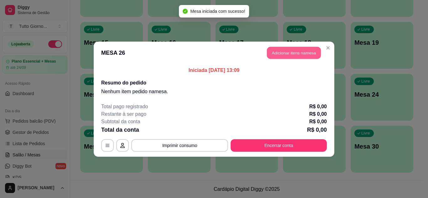
click at [293, 51] on button "Adicionar itens na mesa" at bounding box center [294, 53] width 54 height 12
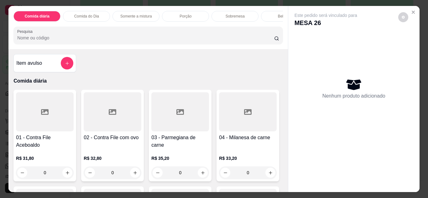
click at [199, 171] on div "0" at bounding box center [180, 173] width 58 height 13
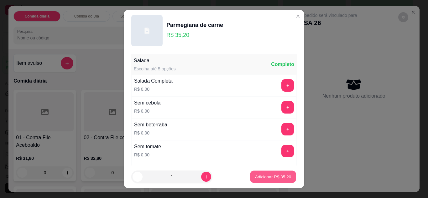
click at [255, 179] on p "Adicionar R$ 35,20" at bounding box center [273, 177] width 36 height 6
type input "1"
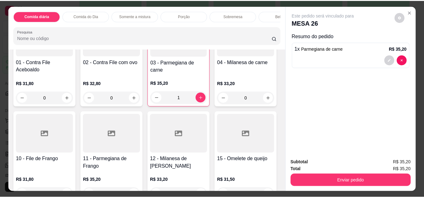
scroll to position [88, 0]
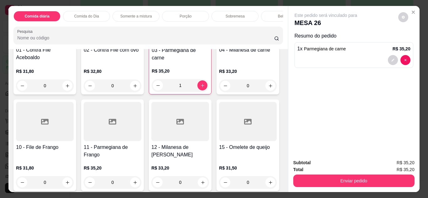
click at [219, 92] on div "0" at bounding box center [248, 86] width 58 height 13
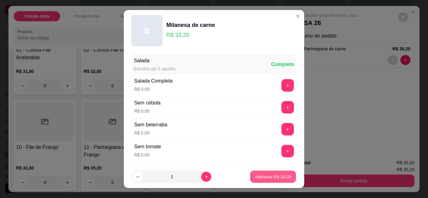
click at [264, 183] on button "Adicionar R$ 33,20" at bounding box center [273, 177] width 46 height 12
type input "1"
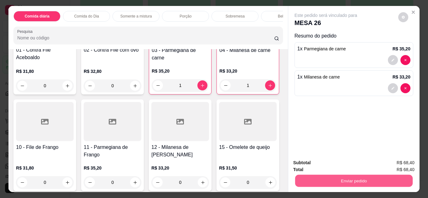
click at [350, 185] on button "Enviar pedido" at bounding box center [354, 181] width 118 height 12
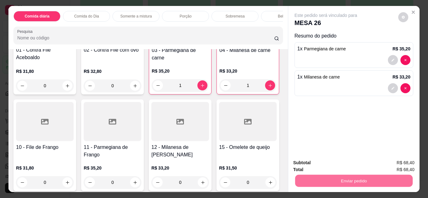
click at [351, 162] on button "Não registrar e enviar pedido" at bounding box center [333, 164] width 63 height 12
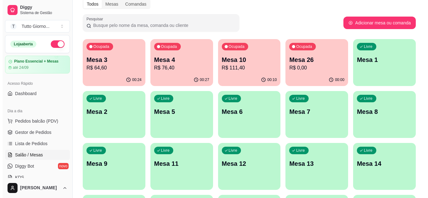
scroll to position [0, 0]
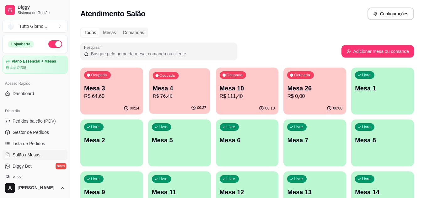
click at [174, 104] on div "00:27" at bounding box center [179, 108] width 61 height 12
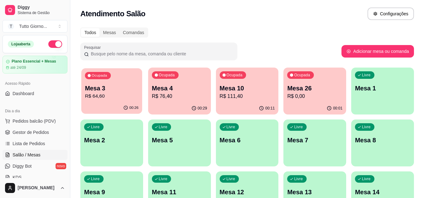
click at [133, 92] on p "Mesa 3" at bounding box center [112, 88] width 54 height 8
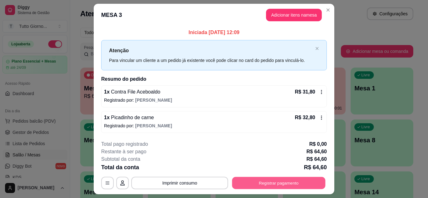
click at [284, 183] on button "Registrar pagamento" at bounding box center [278, 183] width 93 height 12
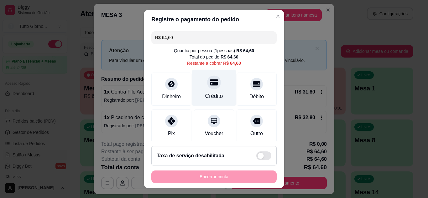
click at [205, 97] on div "Crédito" at bounding box center [214, 96] width 18 height 8
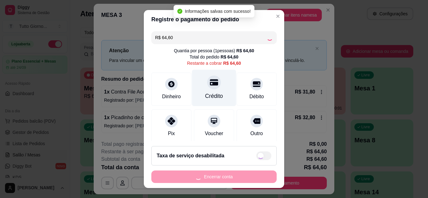
type input "R$ 0,00"
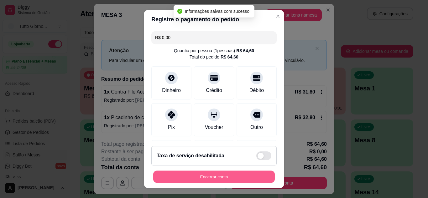
click at [208, 179] on button "Encerrar conta" at bounding box center [214, 177] width 122 height 12
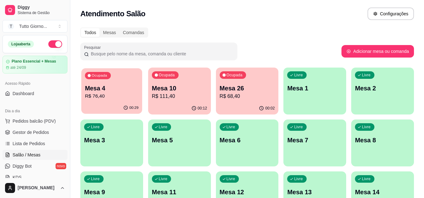
click at [121, 96] on p "R$ 76,40" at bounding box center [112, 96] width 54 height 7
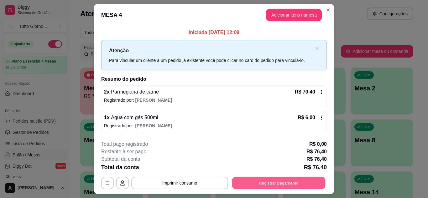
click at [265, 183] on button "Registrar pagamento" at bounding box center [278, 183] width 93 height 12
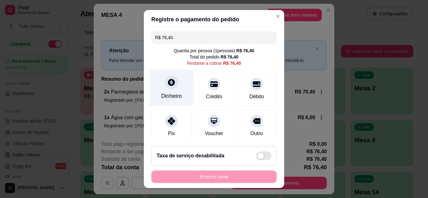
click at [170, 88] on div at bounding box center [172, 83] width 14 height 14
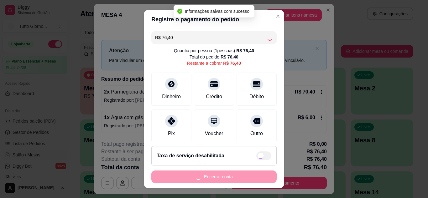
type input "R$ 0,00"
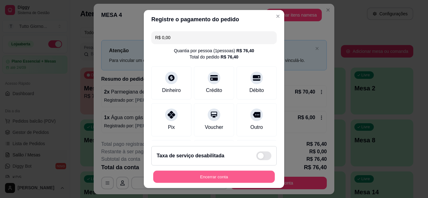
click at [202, 178] on button "Encerrar conta" at bounding box center [214, 177] width 122 height 12
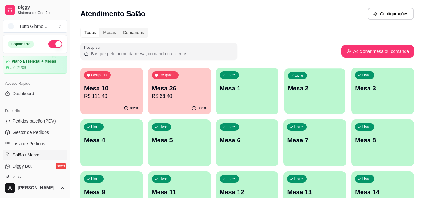
click at [313, 86] on p "Mesa 2" at bounding box center [315, 88] width 54 height 8
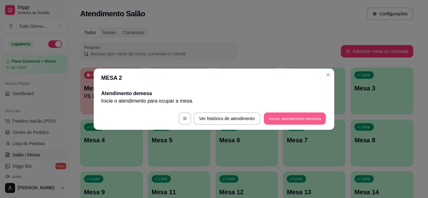
click at [288, 119] on button "Iniciar atendimento de mesa" at bounding box center [295, 119] width 62 height 12
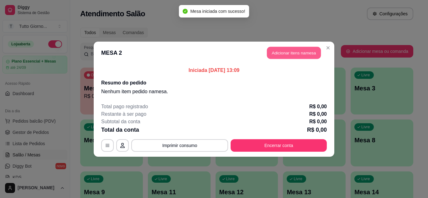
click at [305, 50] on button "Adicionar itens na mesa" at bounding box center [294, 53] width 54 height 12
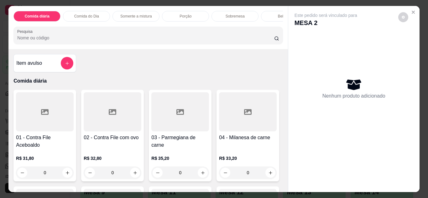
click at [62, 174] on div "0" at bounding box center [45, 173] width 58 height 13
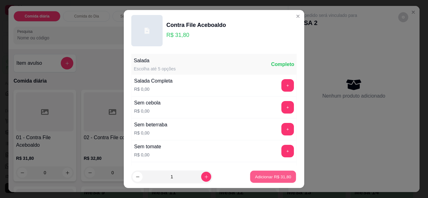
click at [256, 175] on p "Adicionar R$ 31,80" at bounding box center [273, 177] width 36 height 6
type input "1"
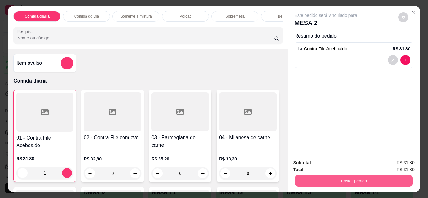
click at [348, 177] on button "Enviar pedido" at bounding box center [354, 181] width 118 height 12
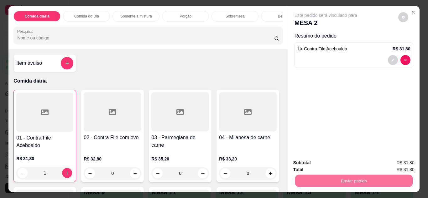
click at [344, 166] on button "Não registrar e enviar pedido" at bounding box center [333, 164] width 63 height 12
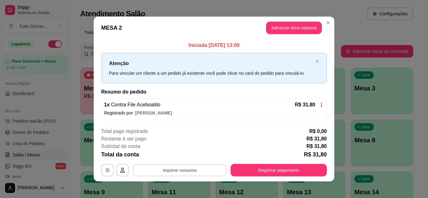
click at [193, 175] on button "Imprimir consumo" at bounding box center [180, 171] width 94 height 12
click at [178, 156] on button "IMPRESSORA" at bounding box center [179, 156] width 44 height 10
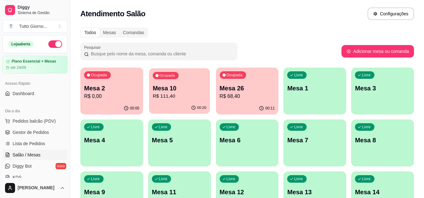
click at [177, 91] on p "Mesa 10" at bounding box center [179, 88] width 54 height 8
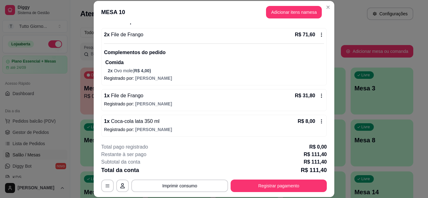
scroll to position [55, 0]
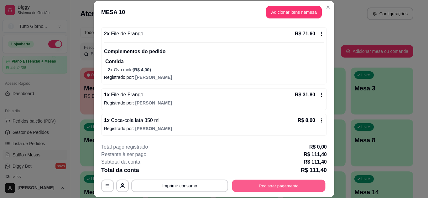
click at [290, 187] on button "Registrar pagamento" at bounding box center [278, 186] width 93 height 12
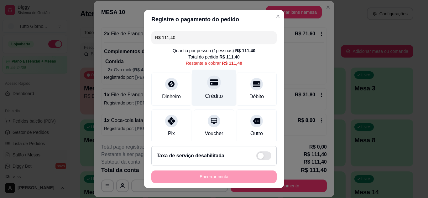
click at [210, 85] on icon at bounding box center [214, 82] width 8 height 6
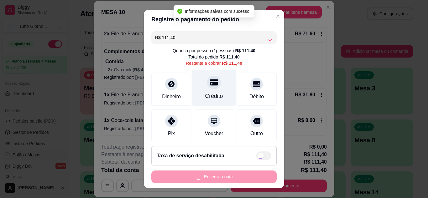
type input "R$ 0,00"
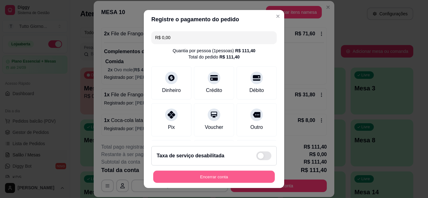
click at [214, 177] on button "Encerrar conta" at bounding box center [214, 177] width 122 height 12
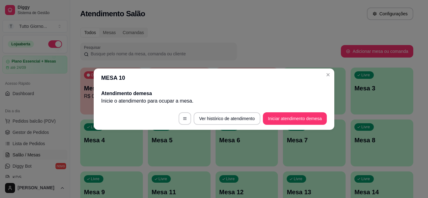
scroll to position [0, 0]
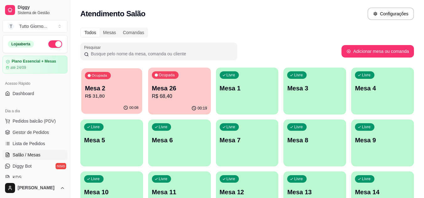
click at [118, 80] on div "Ocupada Mesa 2 R$ 31,80" at bounding box center [111, 85] width 61 height 34
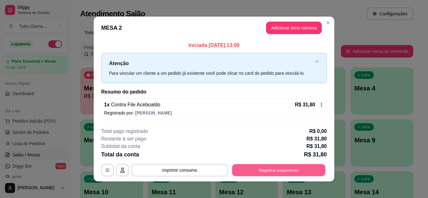
click at [282, 167] on button "Registrar pagamento" at bounding box center [278, 171] width 93 height 12
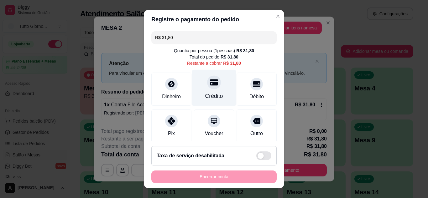
click at [207, 89] on div at bounding box center [214, 83] width 14 height 14
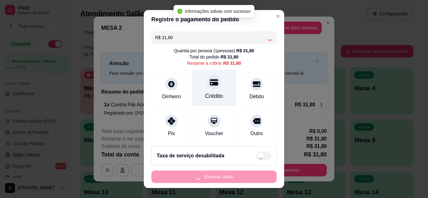
type input "R$ 0,00"
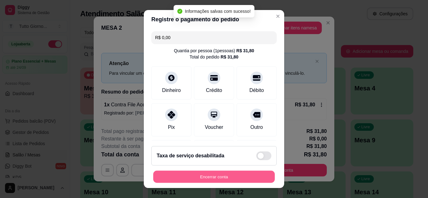
click at [228, 174] on button "Encerrar conta" at bounding box center [214, 177] width 122 height 12
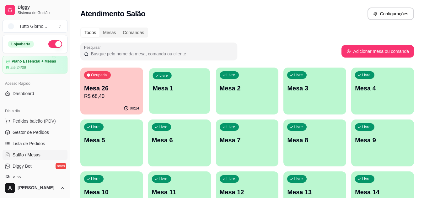
click at [186, 103] on div "Livre Mesa 1" at bounding box center [179, 87] width 61 height 38
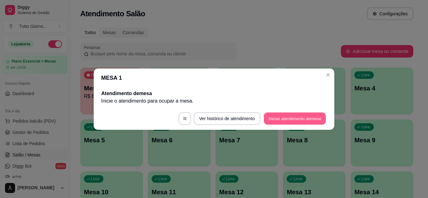
click at [310, 119] on button "Iniciar atendimento de mesa" at bounding box center [295, 119] width 62 height 12
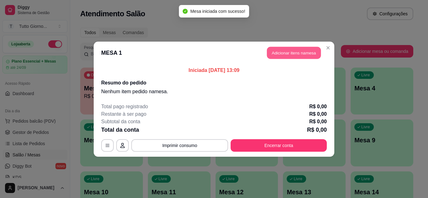
click at [303, 54] on button "Adicionar itens na mesa" at bounding box center [294, 53] width 54 height 12
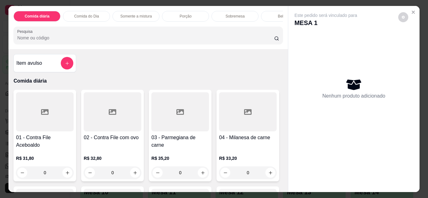
click at [85, 14] on p "Comida do Dia" at bounding box center [86, 16] width 25 height 5
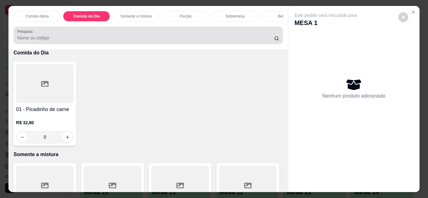
scroll to position [17, 0]
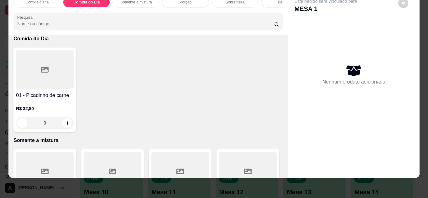
click at [64, 120] on div "0" at bounding box center [45, 123] width 58 height 13
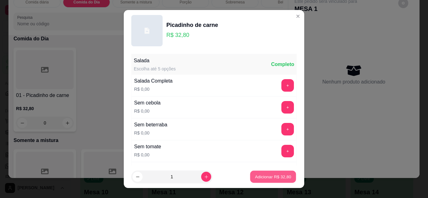
click at [258, 182] on button "Adicionar R$ 32,80" at bounding box center [273, 177] width 46 height 12
type input "1"
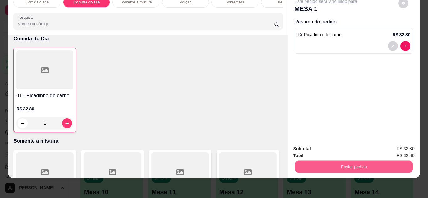
click at [342, 161] on button "Enviar pedido" at bounding box center [354, 167] width 118 height 12
click at [353, 149] on button "Não registrar e enviar pedido" at bounding box center [333, 147] width 65 height 12
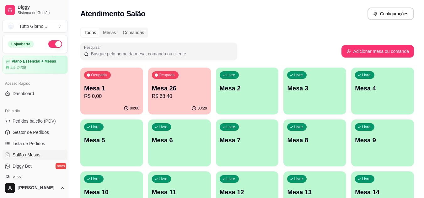
click at [129, 91] on p "Mesa 1" at bounding box center [111, 88] width 55 height 9
click at [185, 95] on p "R$ 68,40" at bounding box center [179, 96] width 54 height 7
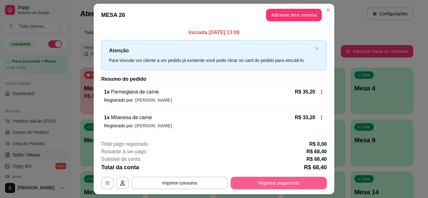
click at [282, 188] on button "Registrar pagamento" at bounding box center [279, 183] width 96 height 13
click at [280, 182] on button "Registrar pagamento" at bounding box center [278, 183] width 93 height 12
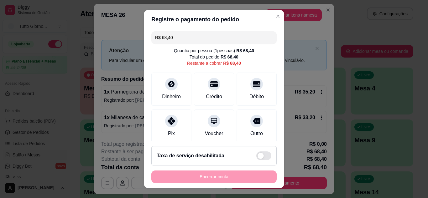
click at [181, 36] on input "R$ 68,40" at bounding box center [214, 37] width 118 height 13
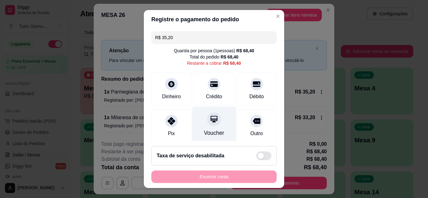
click at [209, 129] on div "Voucher" at bounding box center [214, 133] width 20 height 8
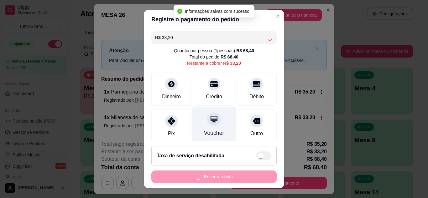
type input "R$ 0,00"
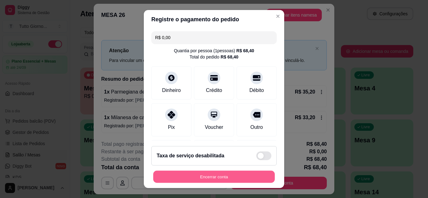
click at [224, 179] on button "Encerrar conta" at bounding box center [214, 177] width 122 height 12
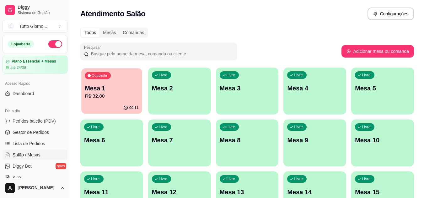
click at [105, 86] on p "Mesa 1" at bounding box center [112, 88] width 54 height 8
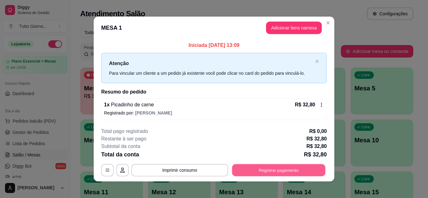
click at [261, 169] on button "Registrar pagamento" at bounding box center [278, 171] width 93 height 12
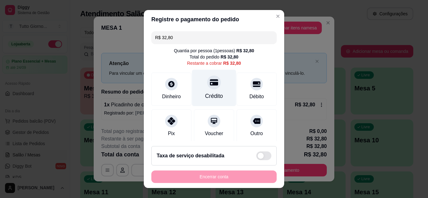
click at [207, 87] on div at bounding box center [214, 83] width 14 height 14
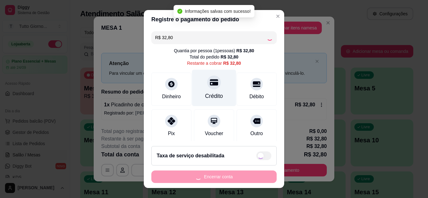
type input "R$ 0,00"
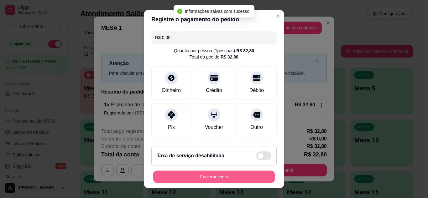
click at [239, 180] on button "Encerrar conta" at bounding box center [214, 177] width 122 height 12
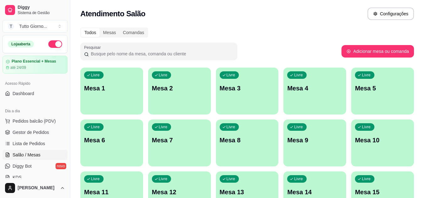
click at [129, 149] on div "Livre Mesa 6" at bounding box center [111, 140] width 63 height 40
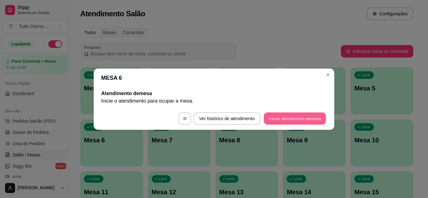
click at [314, 123] on button "Iniciar atendimento de mesa" at bounding box center [295, 119] width 62 height 12
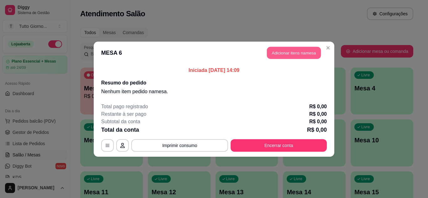
click at [290, 51] on button "Adicionar itens na mesa" at bounding box center [294, 53] width 54 height 12
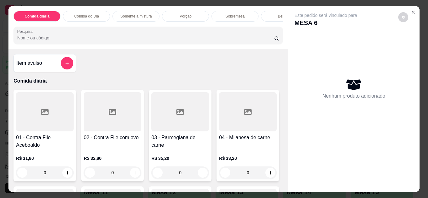
click at [133, 174] on div "0" at bounding box center [113, 173] width 58 height 13
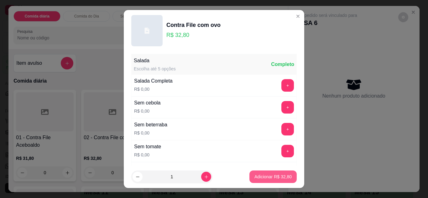
click at [260, 182] on button "Adicionar R$ 32,80" at bounding box center [273, 177] width 47 height 13
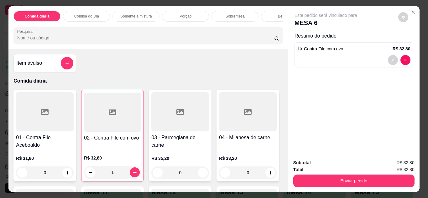
type input "1"
click at [268, 14] on div "Bebidas" at bounding box center [284, 16] width 47 height 11
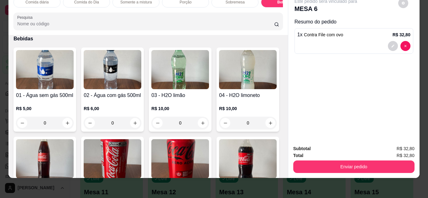
click at [74, 148] on img at bounding box center [45, 159] width 58 height 39
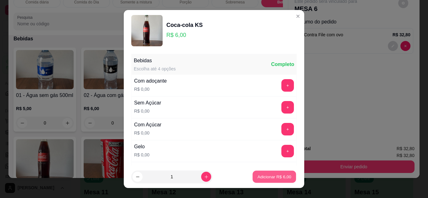
click at [278, 176] on p "Adicionar R$ 6,00" at bounding box center [274, 177] width 34 height 6
type input "1"
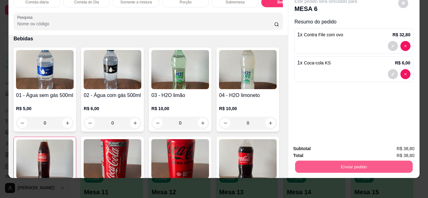
click at [350, 164] on button "Enviar pedido" at bounding box center [354, 167] width 118 height 12
click at [343, 148] on button "Não registrar e enviar pedido" at bounding box center [333, 147] width 63 height 12
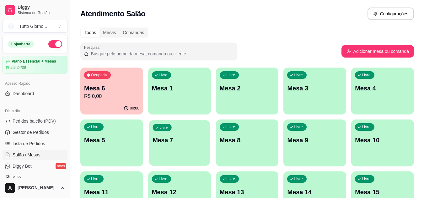
click at [189, 132] on div "Livre Mesa 7" at bounding box center [179, 139] width 61 height 38
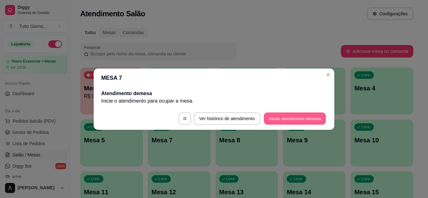
click at [297, 118] on button "Iniciar atendimento de mesa" at bounding box center [295, 119] width 62 height 12
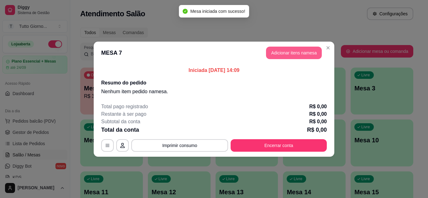
click at [304, 54] on button "Adicionar itens na mesa" at bounding box center [294, 53] width 56 height 13
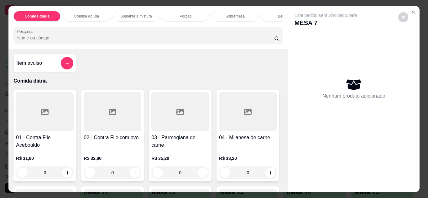
click at [138, 173] on div "0" at bounding box center [113, 173] width 58 height 13
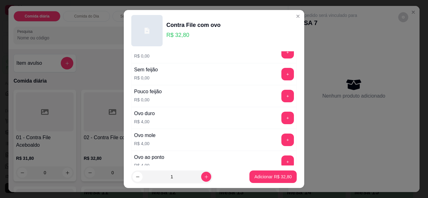
scroll to position [213, 0]
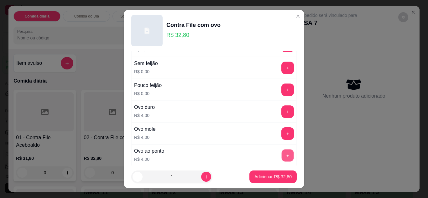
click at [282, 157] on button "+" at bounding box center [288, 156] width 12 height 12
click at [254, 157] on button "-" at bounding box center [260, 156] width 12 height 12
click at [259, 177] on p "Adicionar R$ 32,80" at bounding box center [273, 177] width 36 height 6
type input "1"
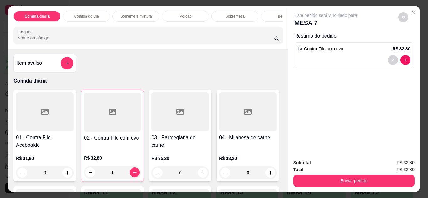
click at [265, 17] on div "Bebidas" at bounding box center [284, 16] width 47 height 11
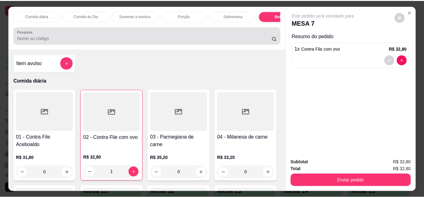
scroll to position [17, 0]
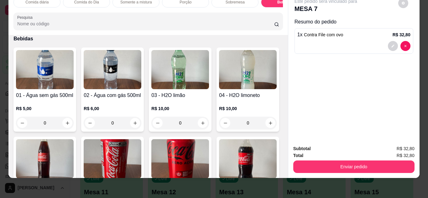
click at [74, 149] on img at bounding box center [45, 159] width 58 height 39
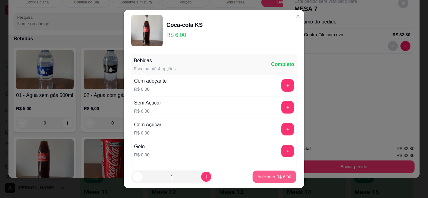
click at [264, 176] on p "Adicionar R$ 6,00" at bounding box center [274, 177] width 34 height 6
type input "1"
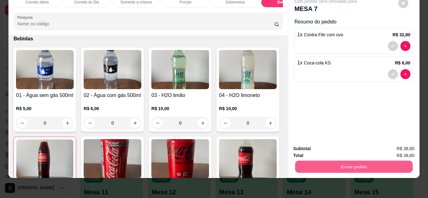
click at [349, 161] on button "Enviar pedido" at bounding box center [354, 167] width 118 height 12
click at [348, 147] on button "Não registrar e enviar pedido" at bounding box center [333, 147] width 63 height 12
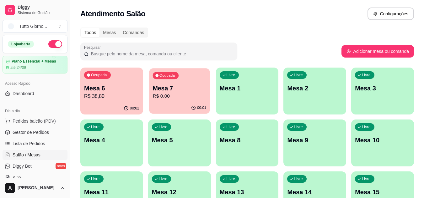
click at [181, 101] on div "Ocupada Mesa 7 R$ 0,00" at bounding box center [179, 85] width 61 height 34
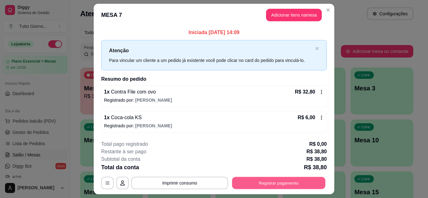
click at [289, 184] on button "Registrar pagamento" at bounding box center [278, 183] width 93 height 12
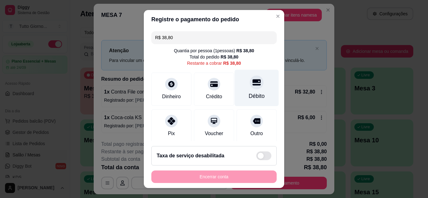
click at [249, 93] on div "Débito" at bounding box center [257, 96] width 16 height 8
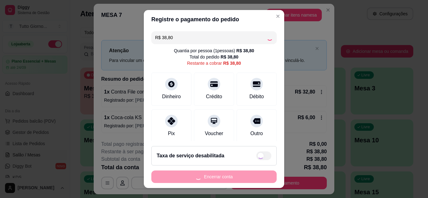
type input "R$ 0,00"
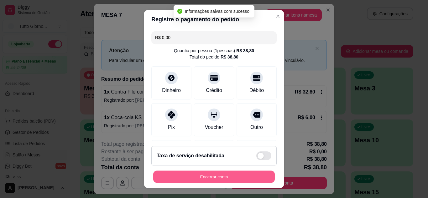
click at [230, 172] on button "Encerrar conta" at bounding box center [214, 177] width 122 height 12
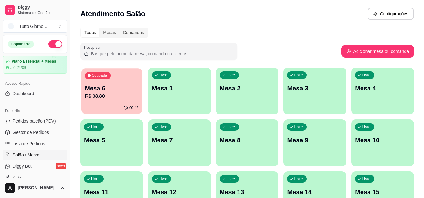
click at [133, 92] on div "Mesa 6 R$ 38,80" at bounding box center [112, 92] width 54 height 16
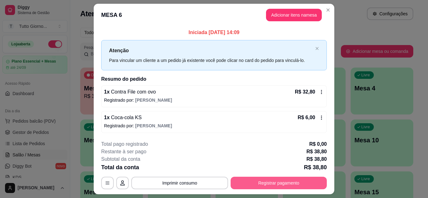
click at [284, 183] on button "Registrar pagamento" at bounding box center [279, 183] width 96 height 13
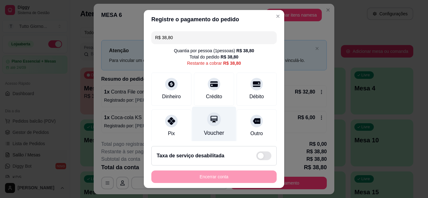
click at [207, 124] on div at bounding box center [214, 120] width 14 height 14
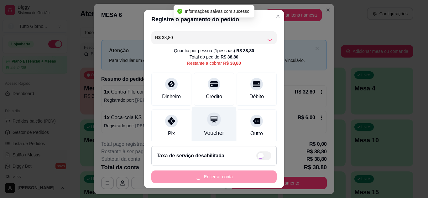
type input "R$ 0,00"
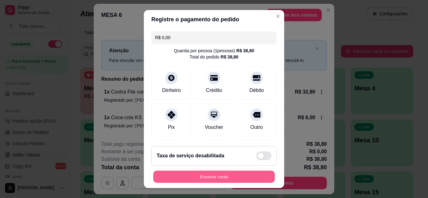
click at [224, 175] on button "Encerrar conta" at bounding box center [214, 177] width 122 height 12
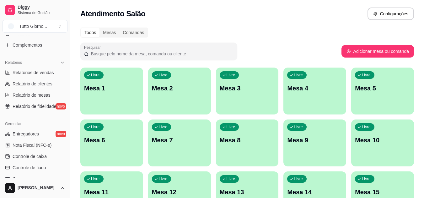
scroll to position [176, 0]
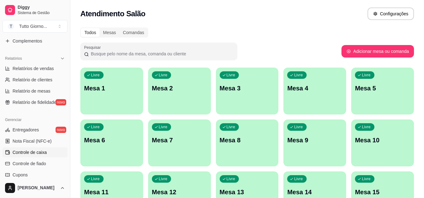
click at [42, 151] on span "Controle de caixa" at bounding box center [30, 153] width 34 height 6
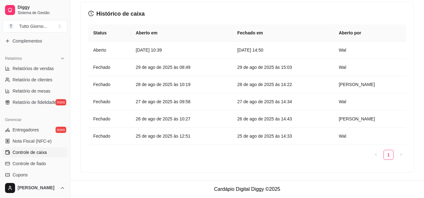
scroll to position [569, 0]
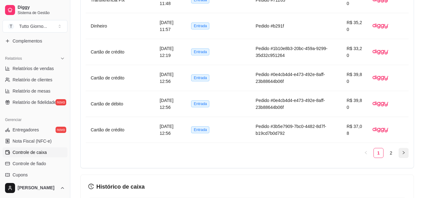
click at [403, 153] on icon "right" at bounding box center [403, 153] width 4 height 4
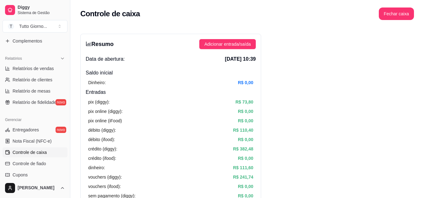
scroll to position [8, 0]
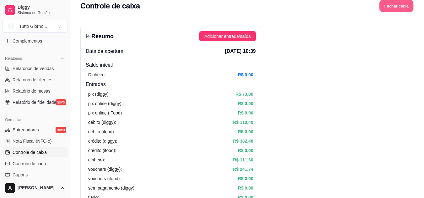
click at [402, 7] on button "Fechar caixa" at bounding box center [396, 6] width 34 height 12
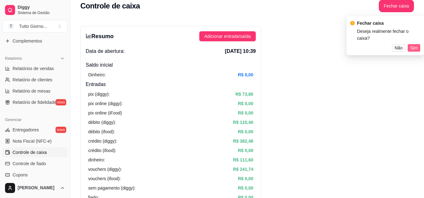
click at [415, 45] on span "Sim" at bounding box center [414, 48] width 8 height 7
